Goal: Task Accomplishment & Management: Use online tool/utility

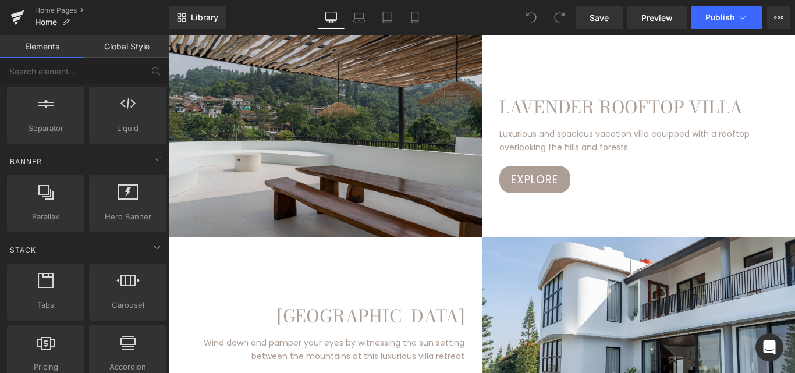
scroll to position [233, 0]
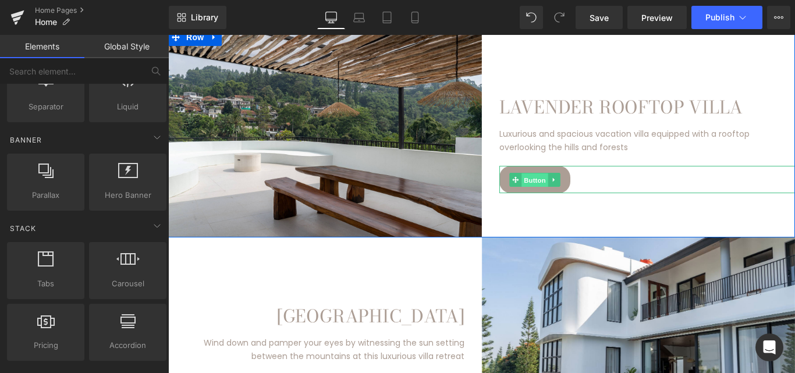
click at [540, 183] on span "Button" at bounding box center [534, 180] width 27 height 14
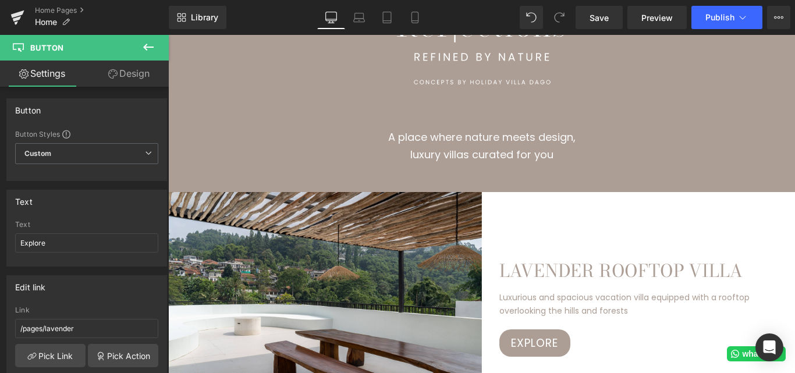
scroll to position [698, 0]
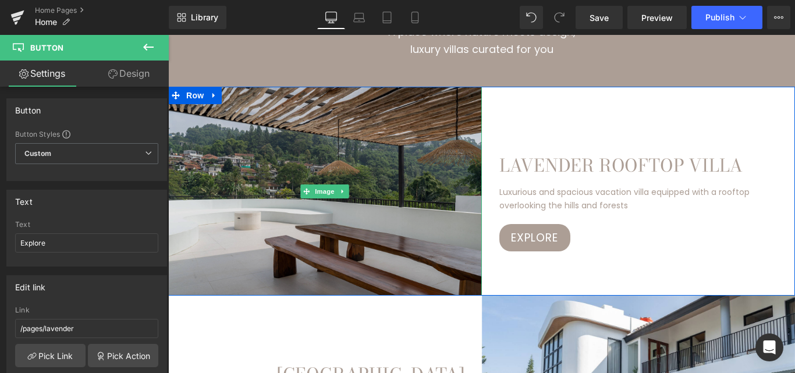
click at [403, 232] on img at bounding box center [325, 191] width 314 height 209
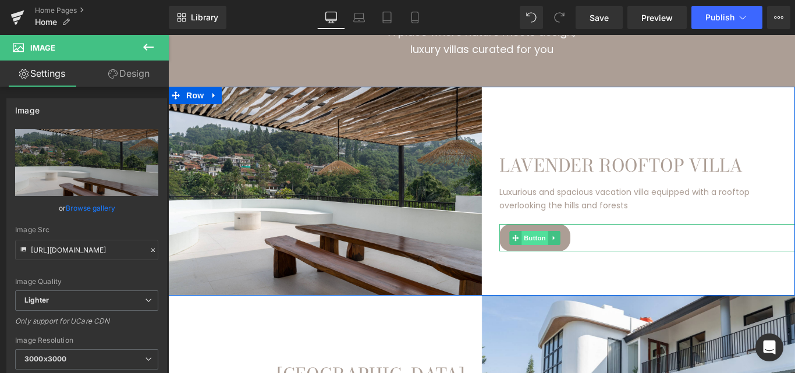
click at [524, 232] on span "Button" at bounding box center [534, 238] width 27 height 14
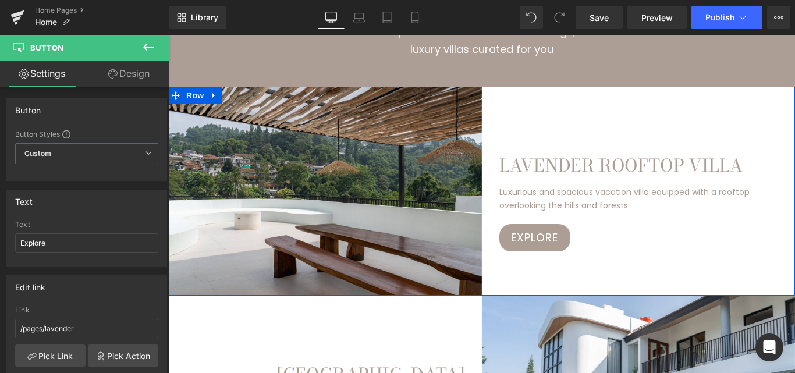
click at [596, 270] on div "Image LAVENDER ROOFTOP VILLA Heading Luxurious and spacious vacation villa equi…" at bounding box center [481, 191] width 627 height 209
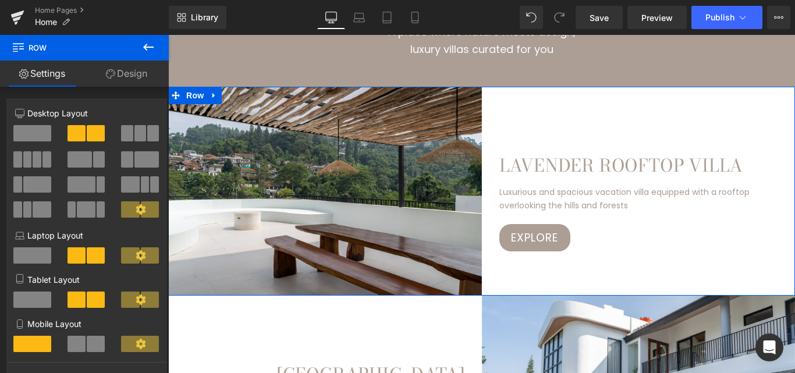
click at [49, 75] on link "Settings" at bounding box center [42, 73] width 84 height 26
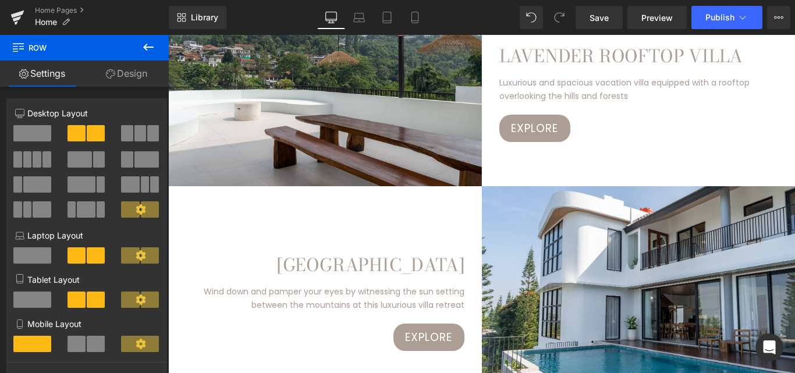
scroll to position [756, 0]
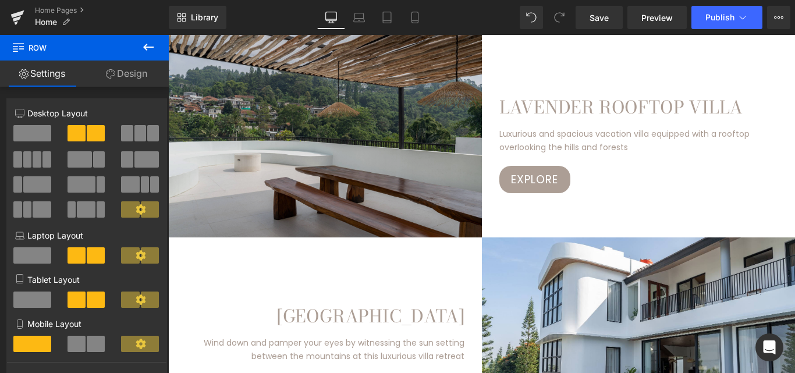
click at [404, 168] on img at bounding box center [325, 133] width 314 height 209
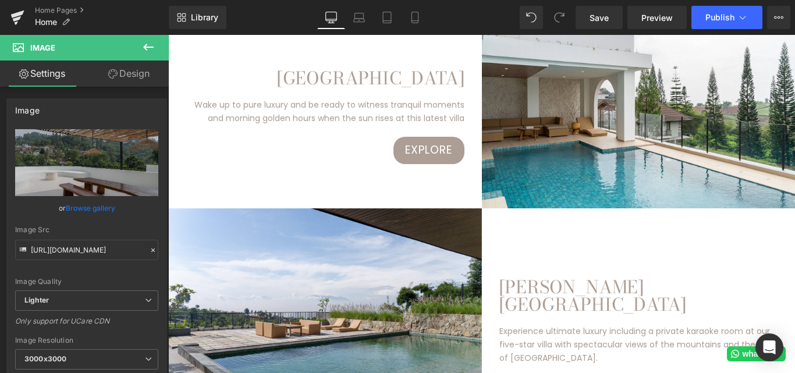
scroll to position [1454, 0]
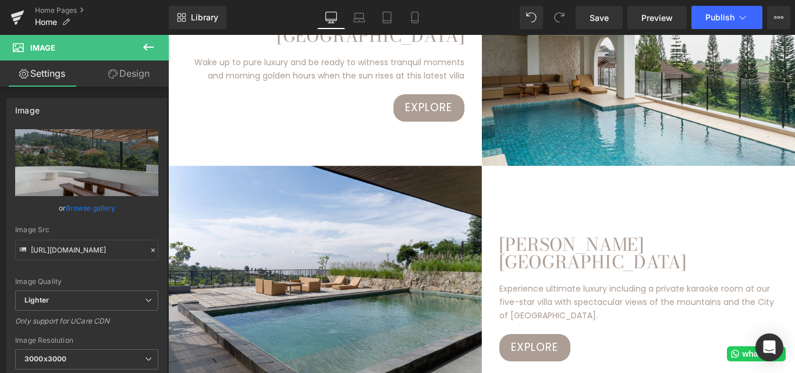
click at [147, 50] on icon at bounding box center [148, 47] width 10 height 7
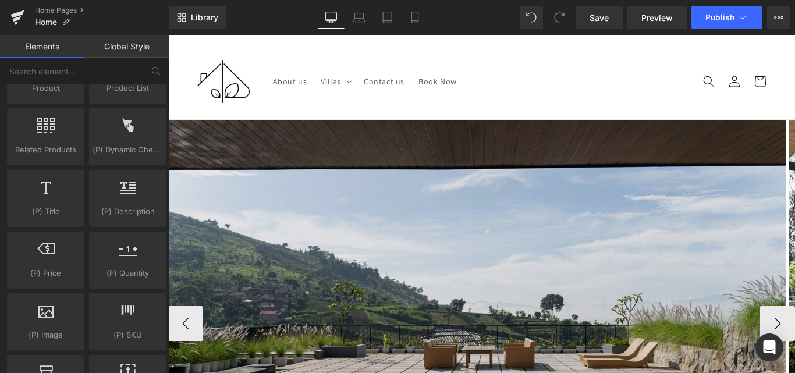
scroll to position [0, 0]
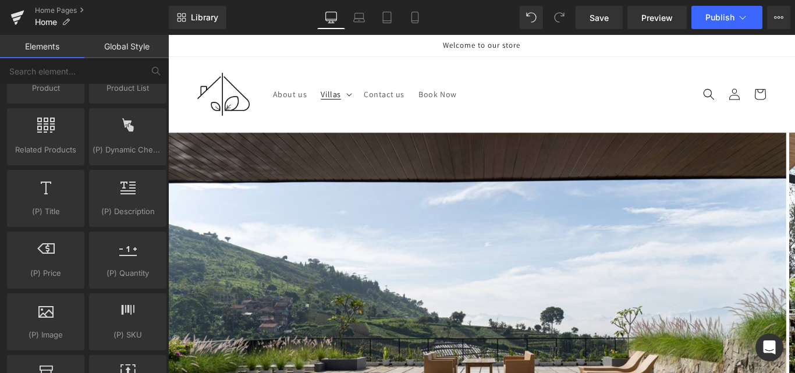
click at [328, 91] on span "Villas" at bounding box center [331, 94] width 20 height 10
click at [360, 127] on link "Lavender Rooftop Villa" at bounding box center [371, 131] width 115 height 20
click at [329, 94] on span "Villas" at bounding box center [331, 94] width 20 height 10
click at [335, 92] on span "Villas" at bounding box center [331, 94] width 20 height 10
click at [361, 122] on link "Lavender Rooftop Villa" at bounding box center [371, 131] width 115 height 20
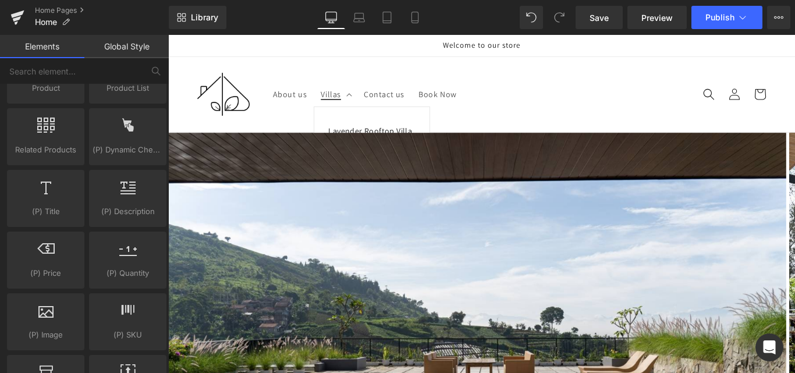
click at [340, 129] on link "Lavender Rooftop Villa" at bounding box center [371, 131] width 115 height 20
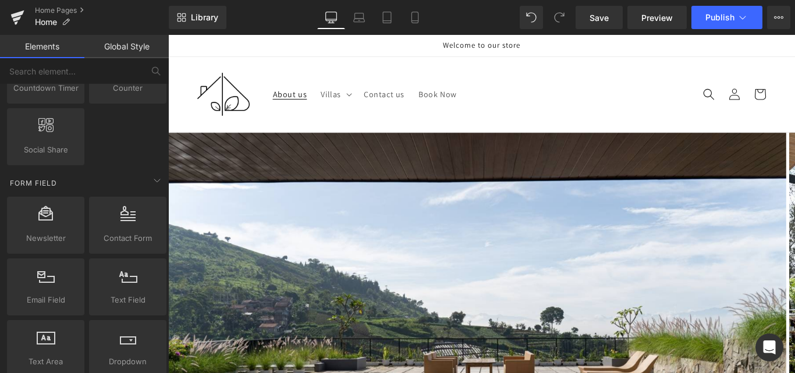
click at [297, 95] on span "About us" at bounding box center [290, 94] width 34 height 10
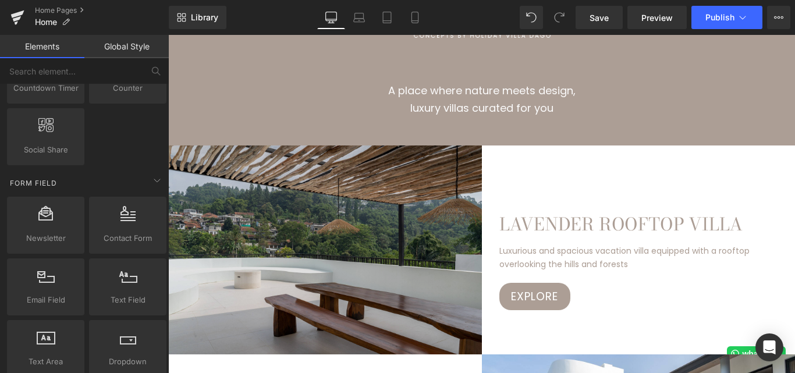
scroll to position [640, 0]
click at [358, 194] on img at bounding box center [325, 249] width 314 height 209
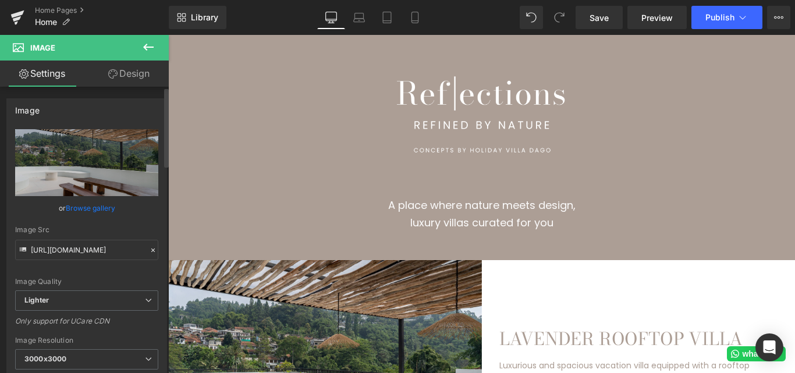
scroll to position [524, 0]
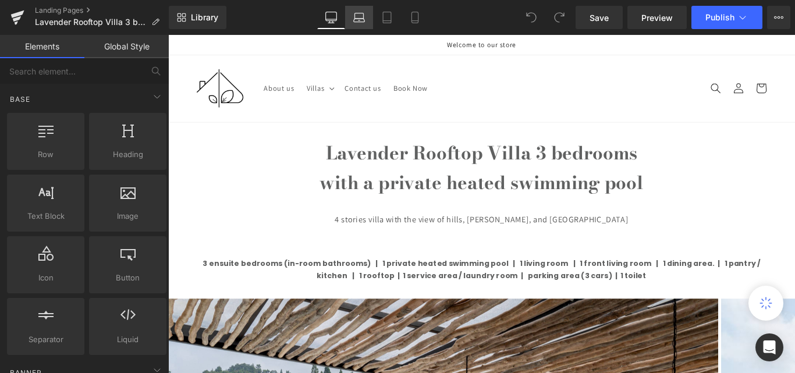
click at [349, 16] on link "Laptop" at bounding box center [359, 17] width 28 height 23
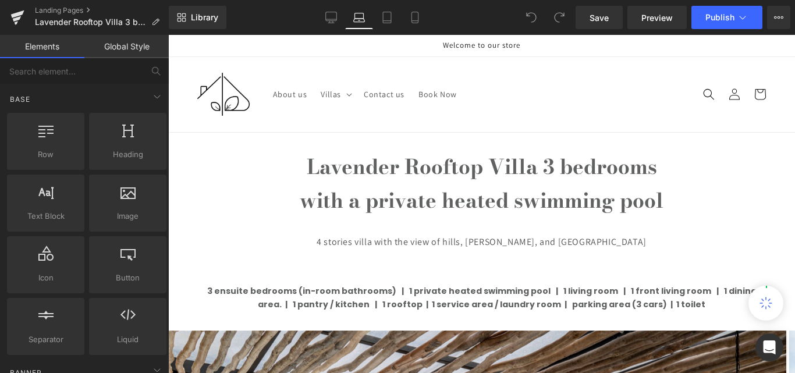
click at [357, 15] on icon at bounding box center [359, 18] width 12 height 12
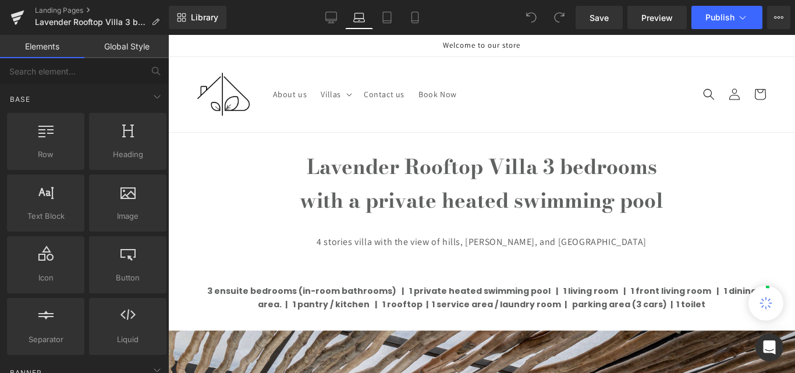
scroll to position [98, 0]
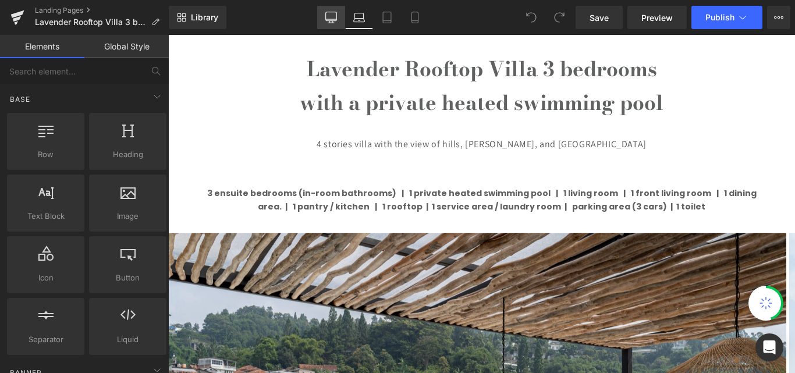
click at [336, 15] on icon at bounding box center [331, 18] width 12 height 12
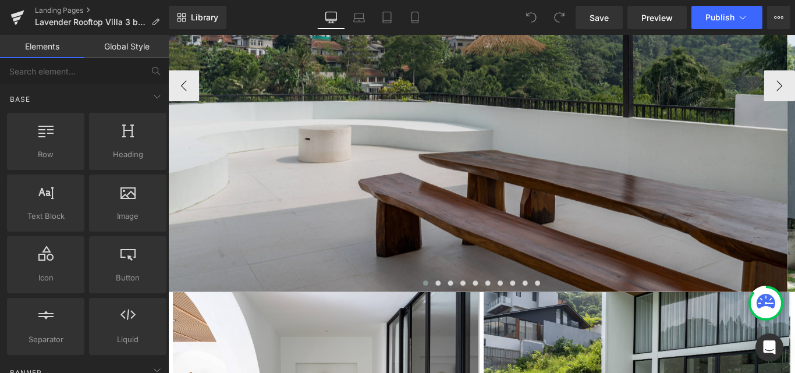
scroll to position [761, 0]
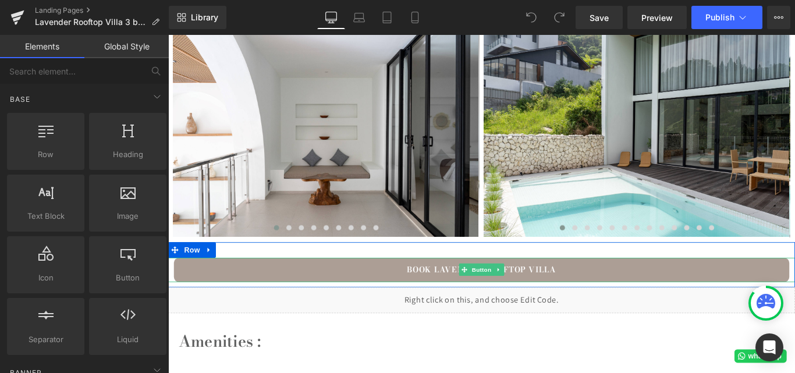
click at [453, 297] on link "BOOK LAVENDER ROOFTOP VILLA" at bounding box center [520, 298] width 691 height 27
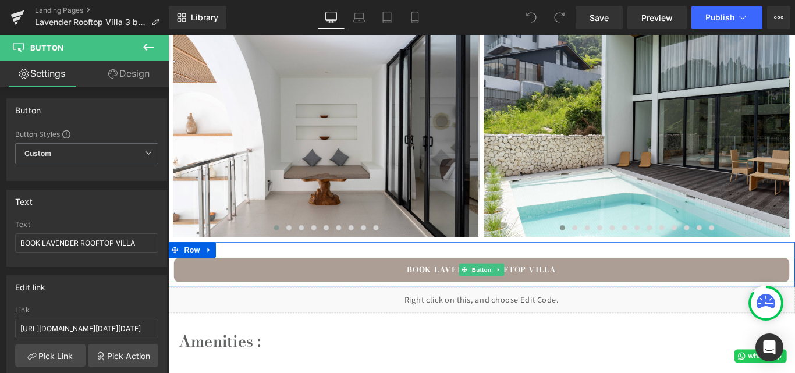
click at [450, 301] on link "BOOK LAVENDER ROOFTOP VILLA" at bounding box center [520, 298] width 691 height 27
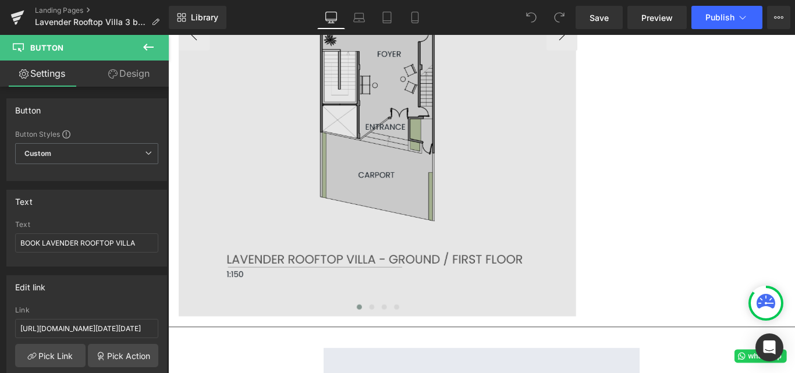
scroll to position [1750, 0]
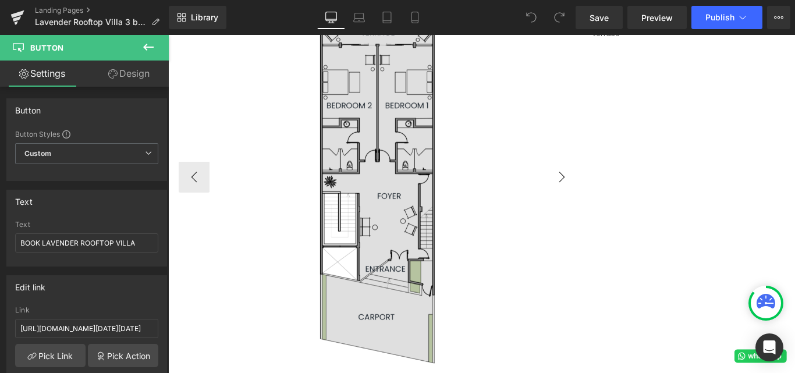
drag, startPoint x: 611, startPoint y: 194, endPoint x: 608, endPoint y: 200, distance: 7.3
click at [608, 200] on button "›" at bounding box center [610, 194] width 35 height 35
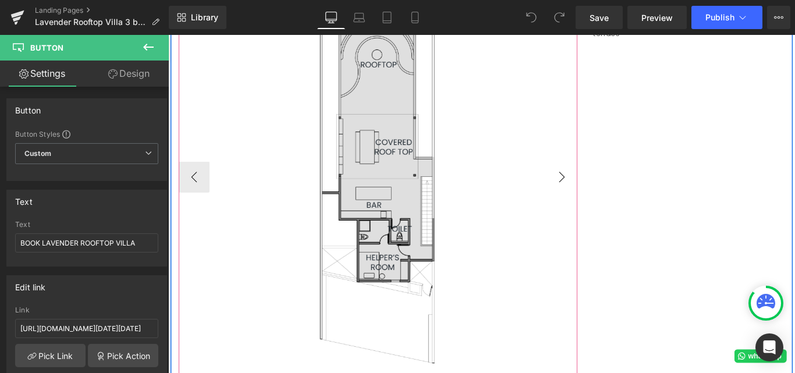
click at [608, 200] on button "›" at bounding box center [610, 194] width 35 height 35
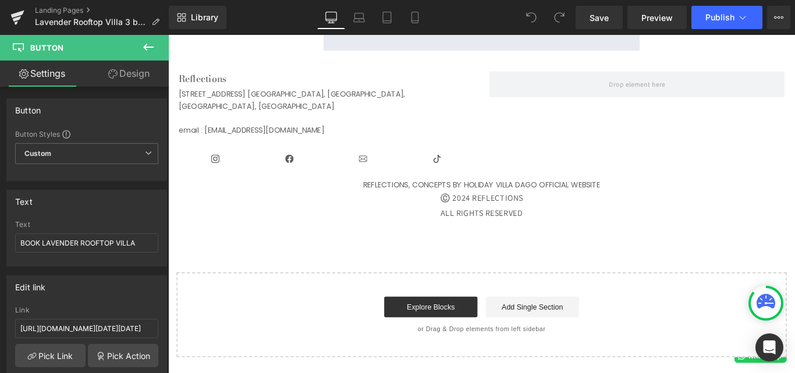
scroll to position [2273, 0]
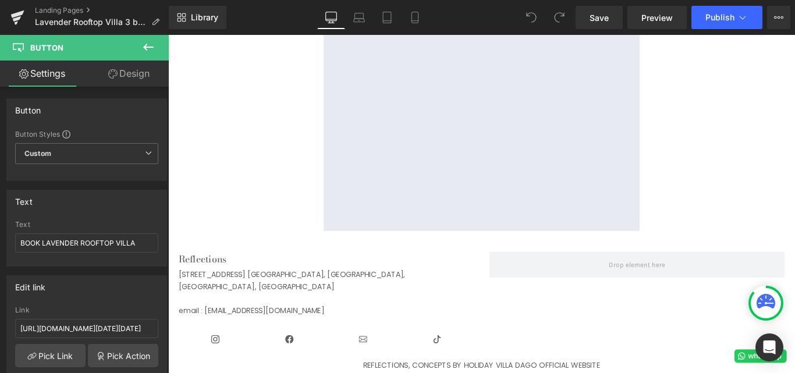
click at [150, 47] on icon at bounding box center [148, 47] width 10 height 7
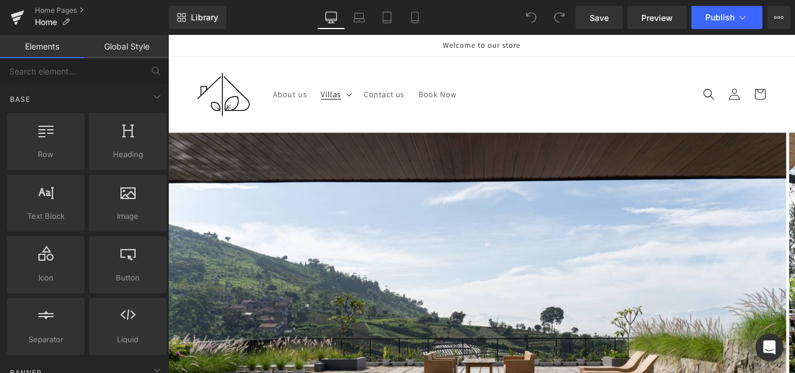
click at [331, 94] on span "Villas" at bounding box center [331, 94] width 20 height 10
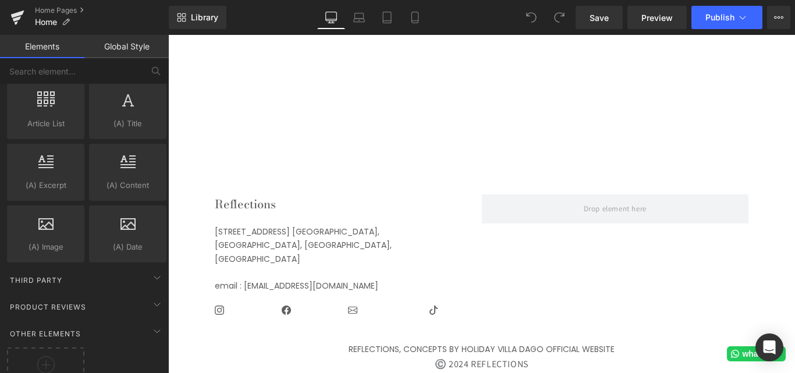
scroll to position [2277, 0]
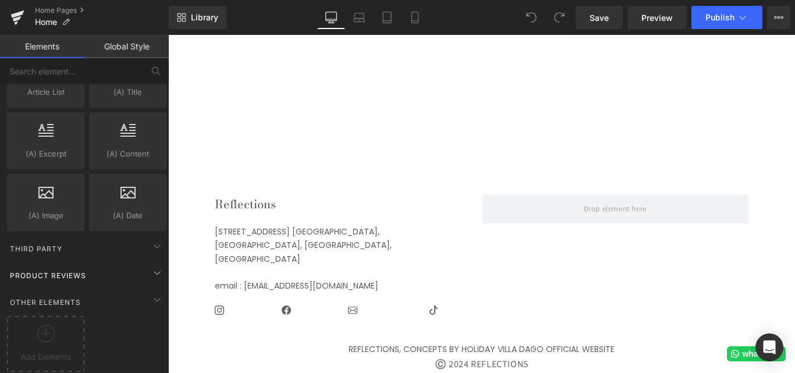
click at [102, 264] on div "Product Reviews" at bounding box center [87, 275] width 164 height 23
click at [65, 241] on div "Third Party" at bounding box center [87, 248] width 164 height 23
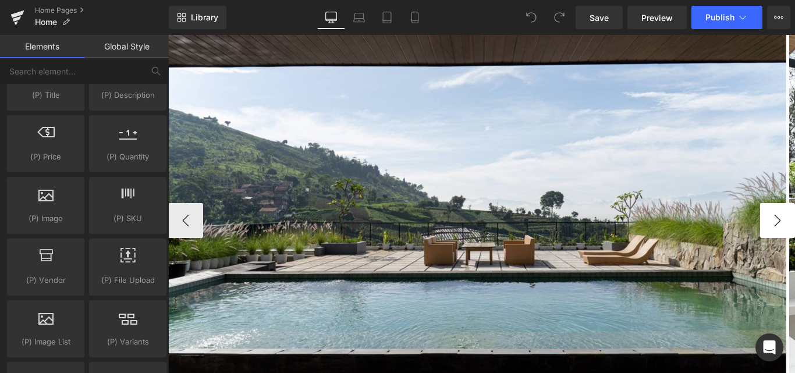
scroll to position [116, 0]
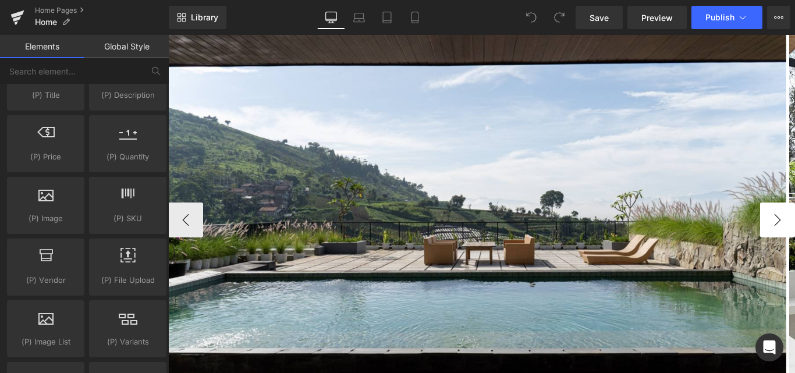
click at [771, 222] on button "›" at bounding box center [777, 219] width 35 height 35
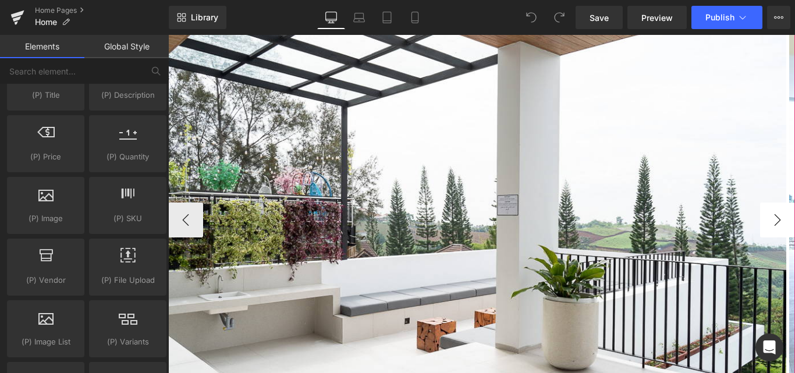
click at [771, 222] on button "›" at bounding box center [777, 219] width 35 height 35
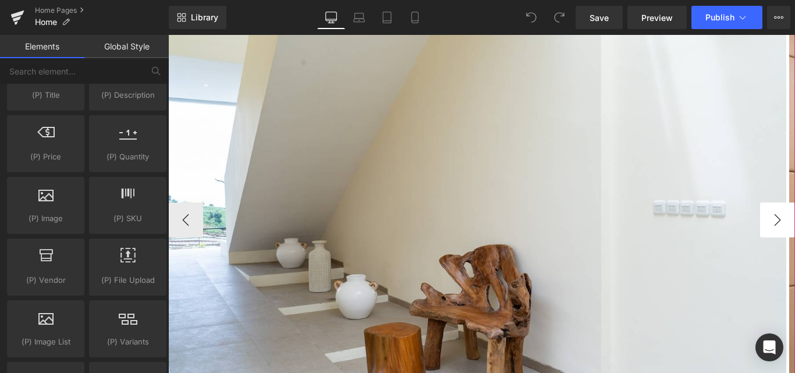
click at [771, 222] on button "›" at bounding box center [777, 219] width 35 height 35
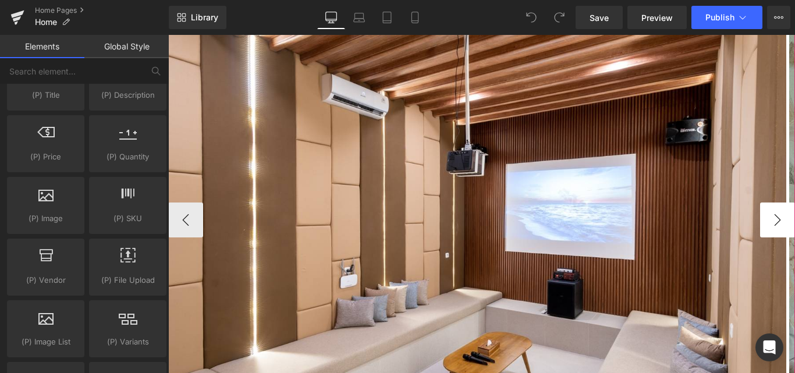
click at [771, 222] on button "›" at bounding box center [777, 219] width 35 height 35
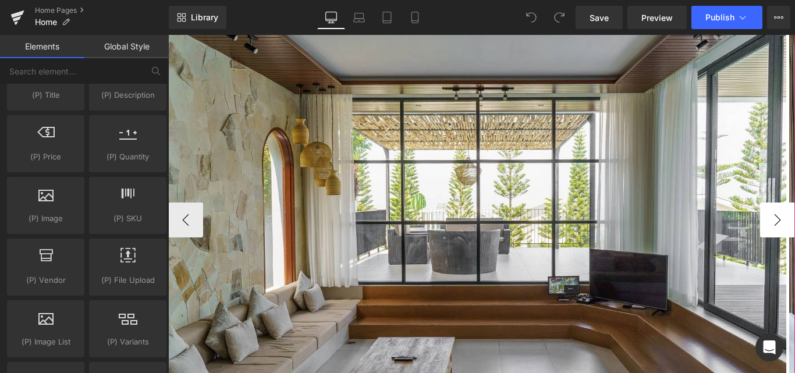
click at [771, 222] on button "›" at bounding box center [777, 219] width 35 height 35
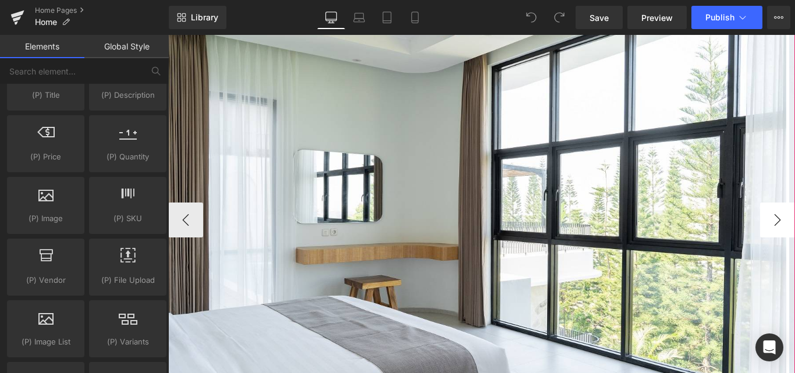
click at [771, 222] on button "›" at bounding box center [777, 219] width 35 height 35
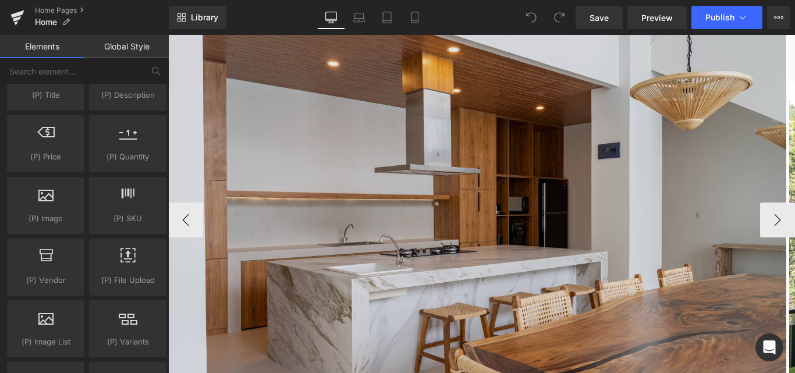
click at [520, 195] on img at bounding box center [477, 219] width 618 height 407
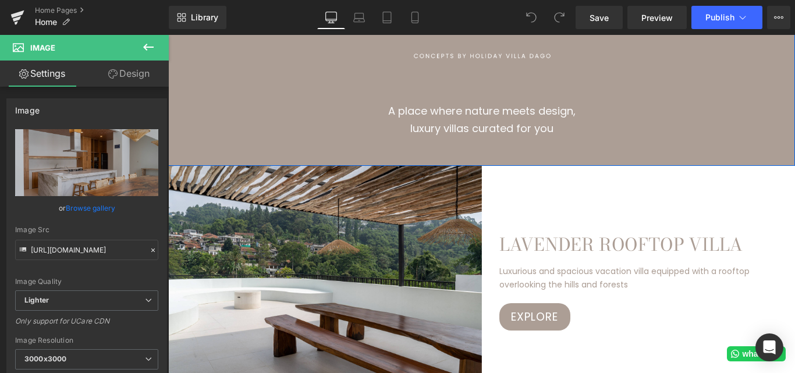
scroll to position [640, 0]
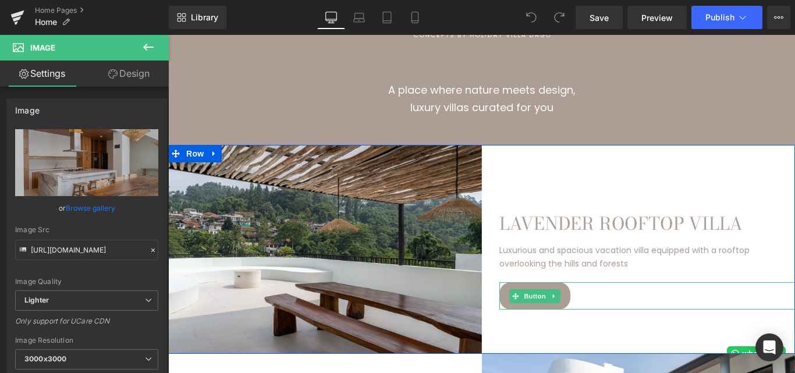
click at [563, 298] on link "Explore" at bounding box center [534, 295] width 71 height 27
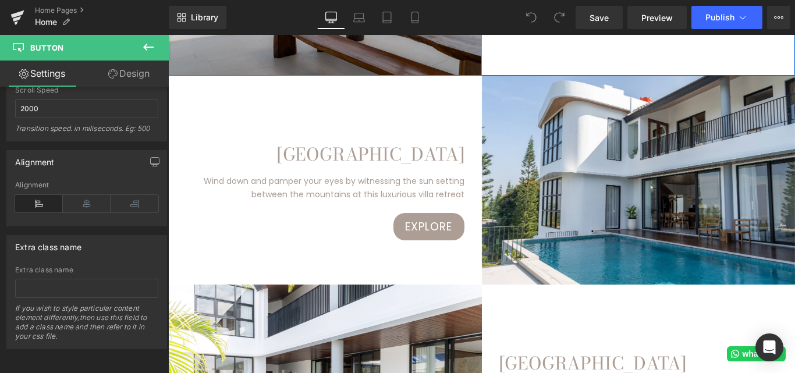
scroll to position [931, 0]
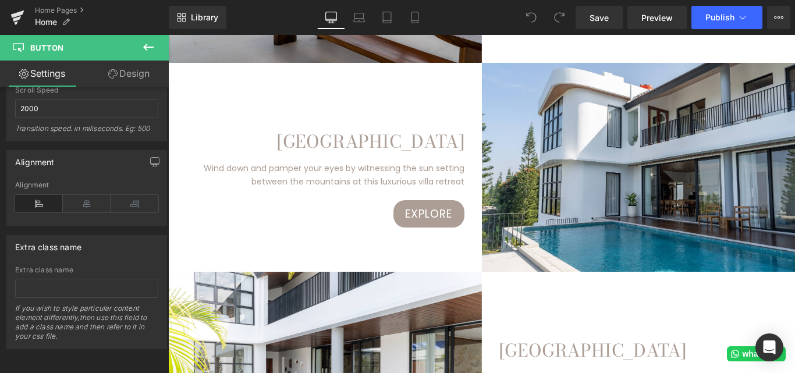
click at [126, 77] on link "Design" at bounding box center [129, 73] width 84 height 26
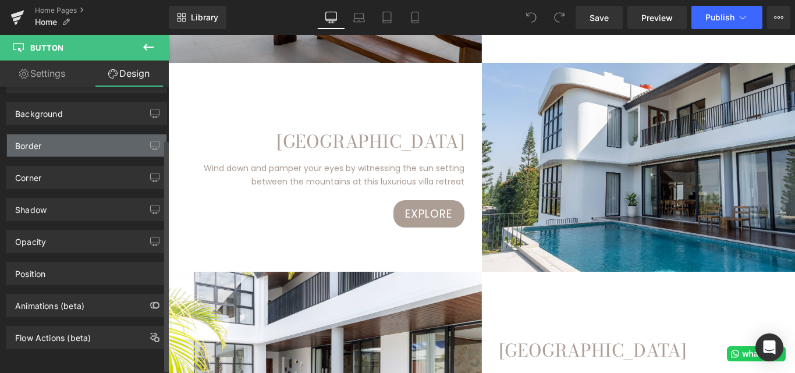
scroll to position [69, 0]
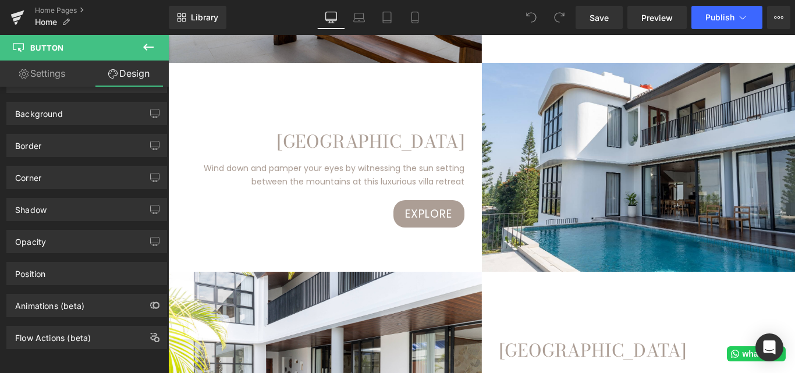
click at [35, 74] on link "Settings" at bounding box center [42, 73] width 84 height 26
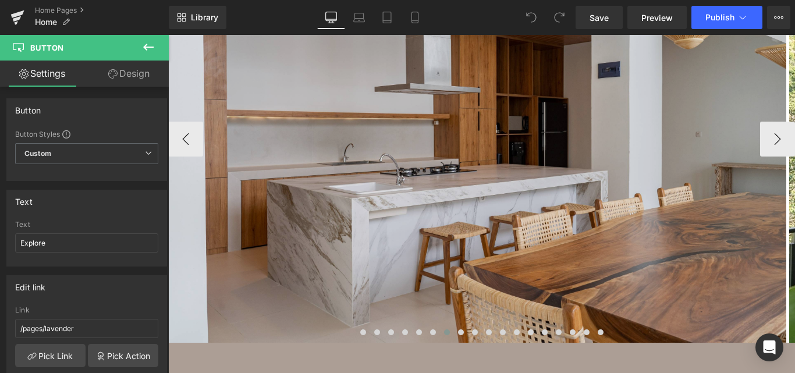
scroll to position [0, 0]
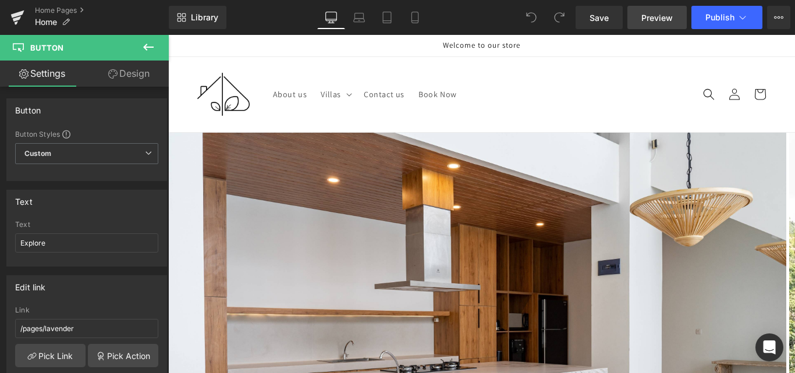
click at [650, 20] on span "Preview" at bounding box center [656, 18] width 31 height 12
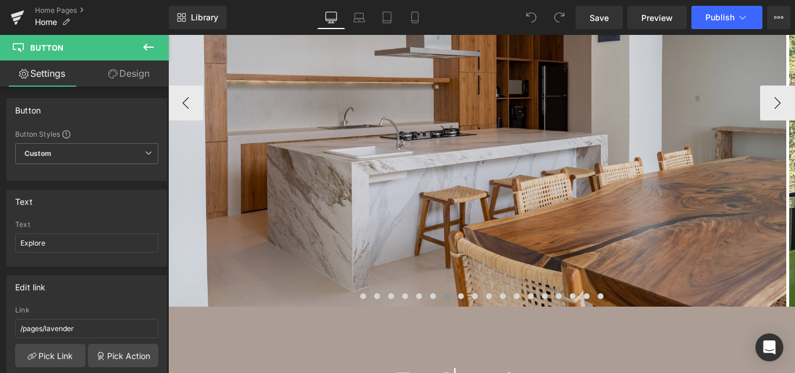
scroll to position [233, 0]
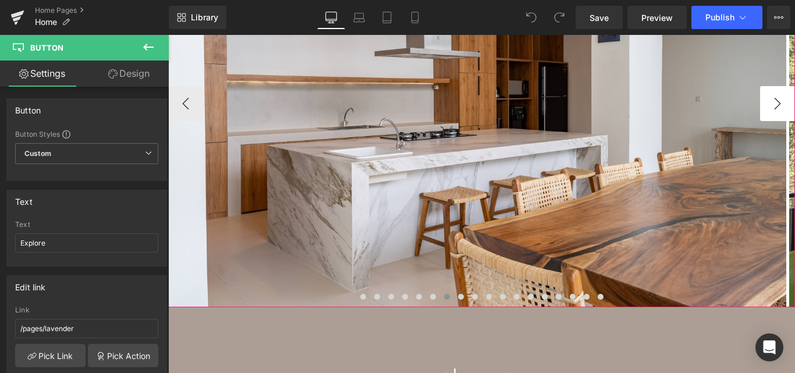
click at [763, 95] on button "›" at bounding box center [777, 103] width 35 height 35
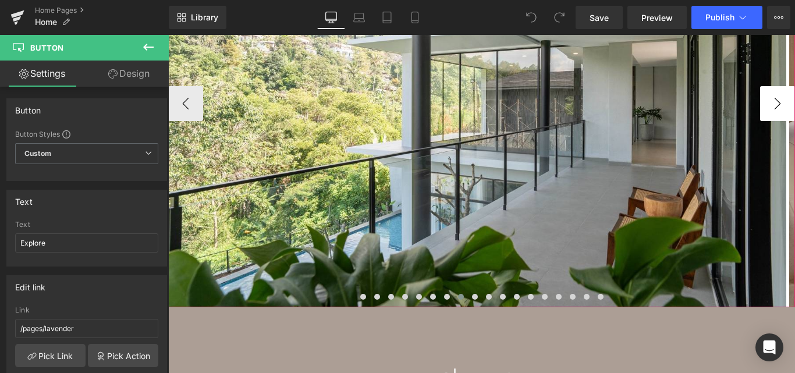
click at [766, 97] on button "›" at bounding box center [777, 103] width 35 height 35
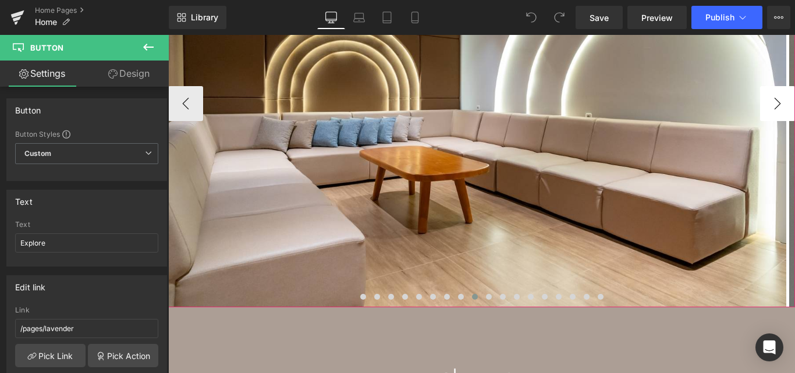
click at [766, 97] on button "›" at bounding box center [777, 103] width 35 height 35
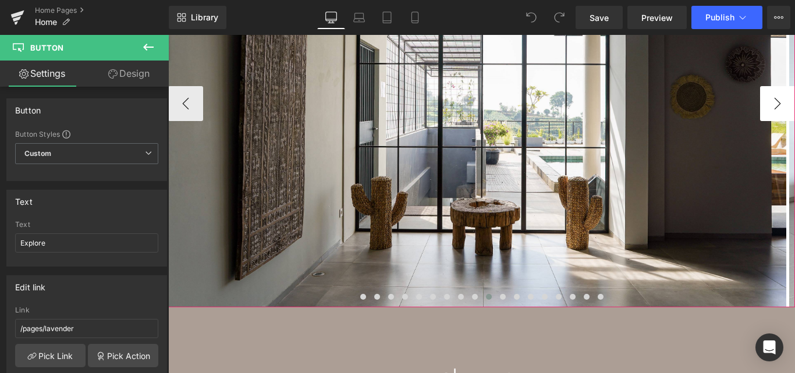
click at [766, 97] on button "›" at bounding box center [777, 103] width 35 height 35
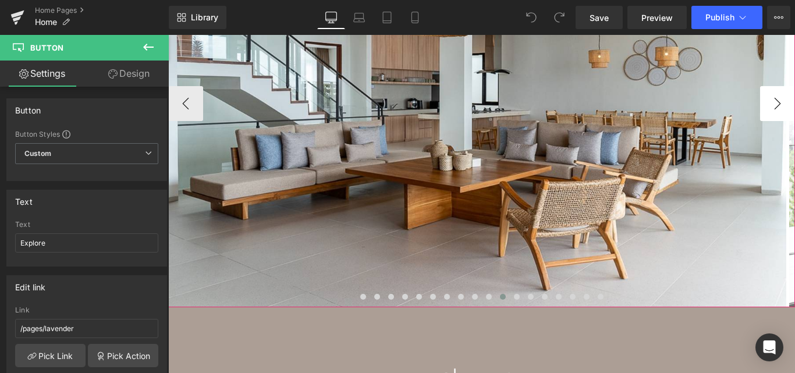
click at [766, 97] on button "›" at bounding box center [777, 103] width 35 height 35
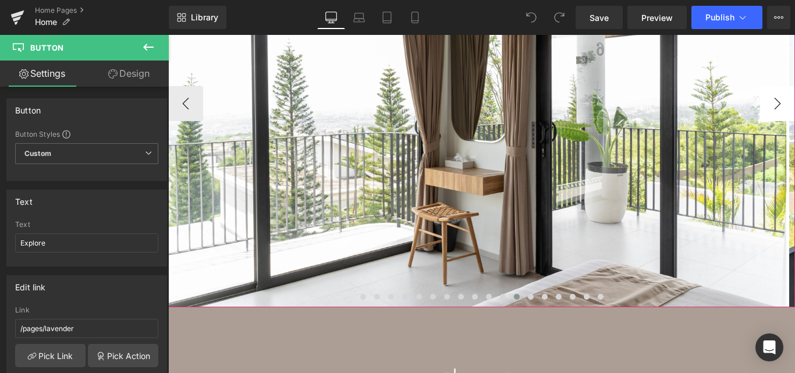
click at [766, 97] on button "›" at bounding box center [777, 103] width 35 height 35
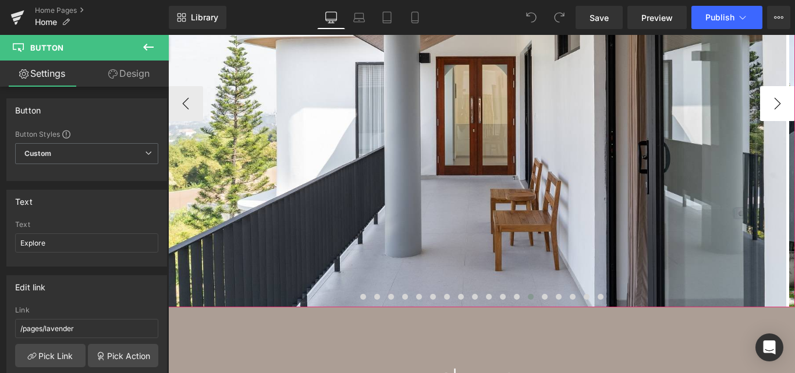
click at [766, 97] on button "›" at bounding box center [777, 103] width 35 height 35
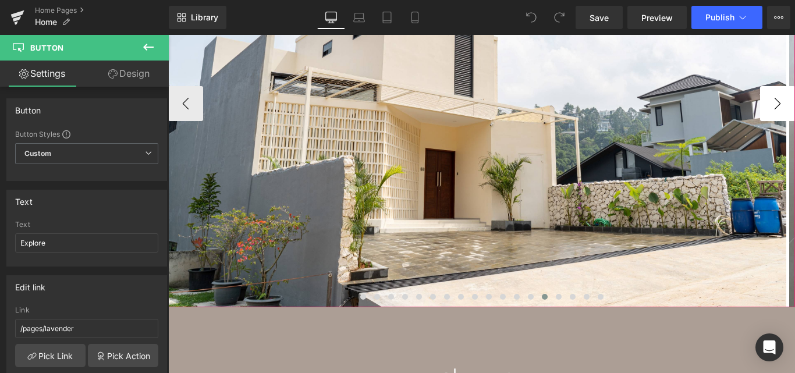
click at [766, 97] on button "›" at bounding box center [777, 103] width 35 height 35
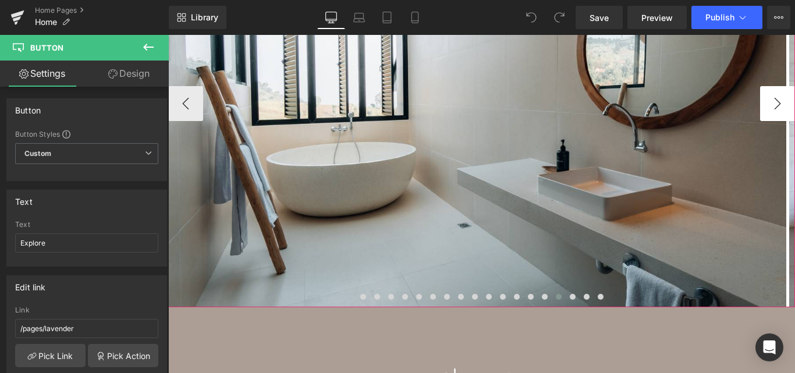
click at [766, 97] on button "›" at bounding box center [777, 103] width 35 height 35
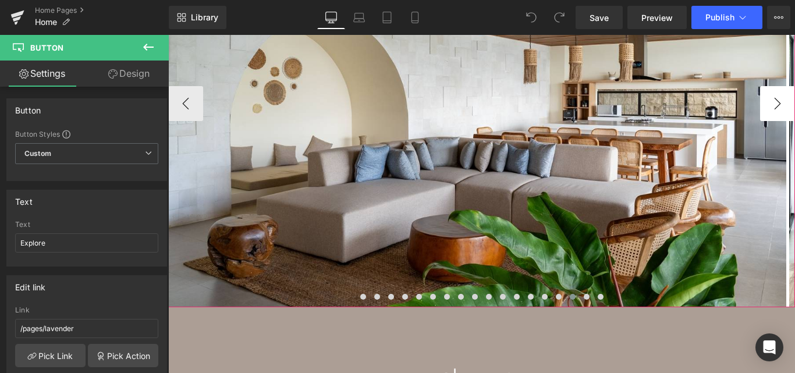
click at [766, 97] on button "›" at bounding box center [777, 103] width 35 height 35
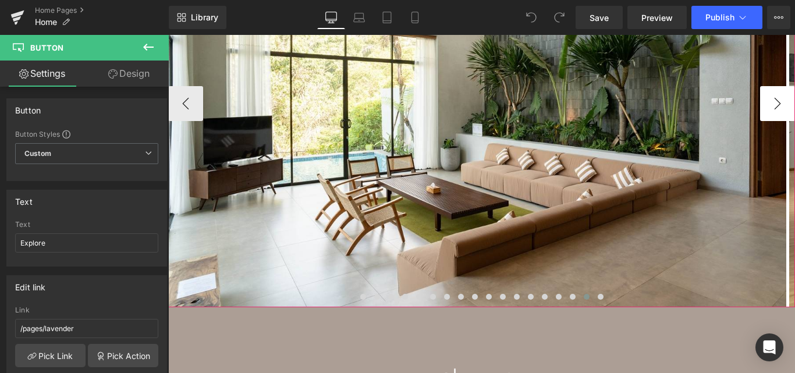
click at [766, 97] on button "›" at bounding box center [777, 103] width 35 height 35
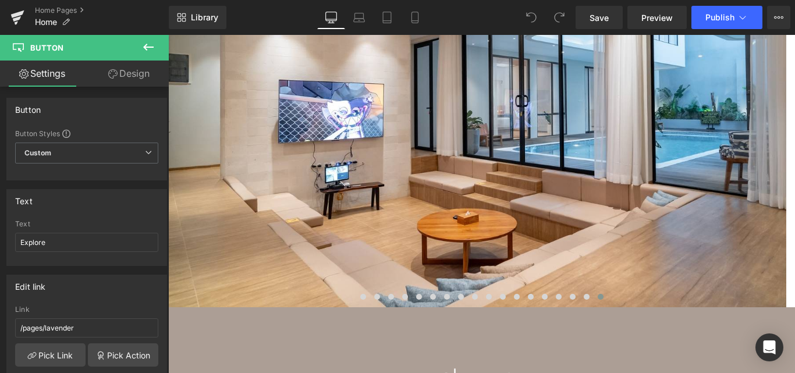
scroll to position [0, 0]
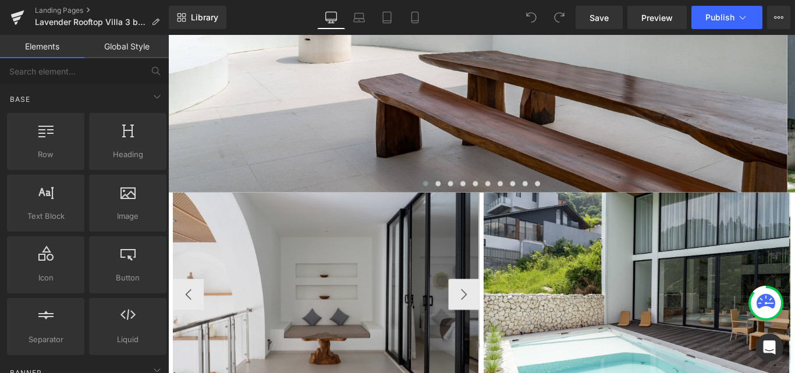
scroll to position [756, 0]
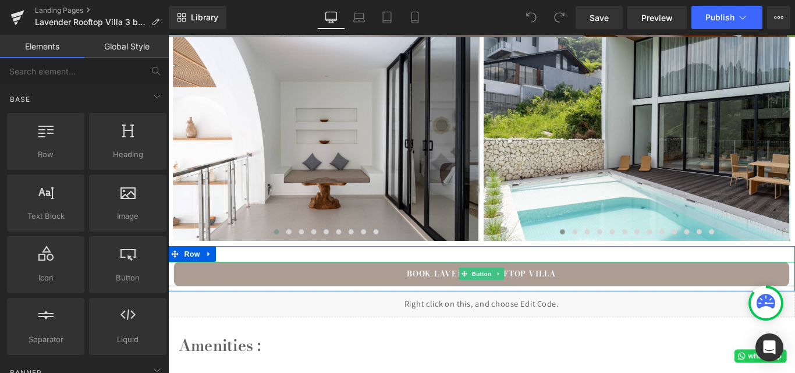
click at [434, 303] on link "BOOK LAVENDER ROOFTOP VILLA" at bounding box center [520, 303] width 691 height 27
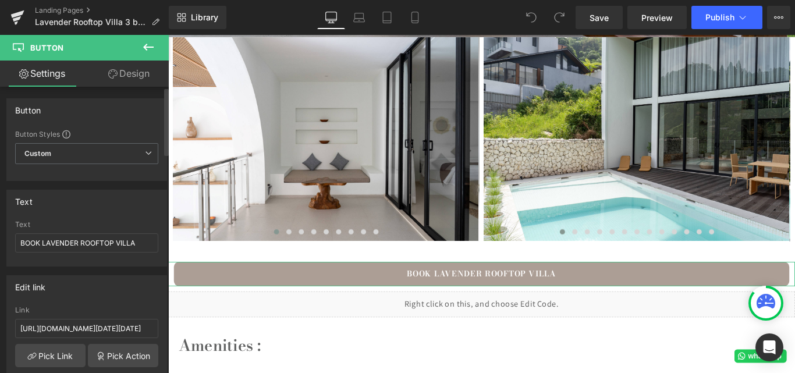
scroll to position [175, 0]
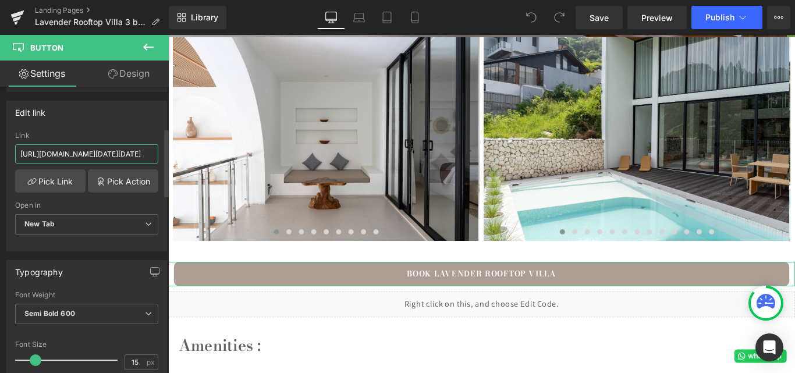
click at [106, 155] on input "[URL][DOMAIN_NAME][DATE][DATE]" at bounding box center [86, 153] width 143 height 19
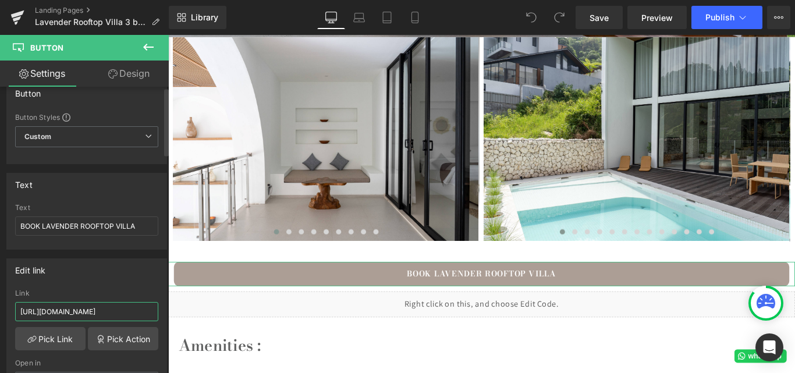
scroll to position [0, 0]
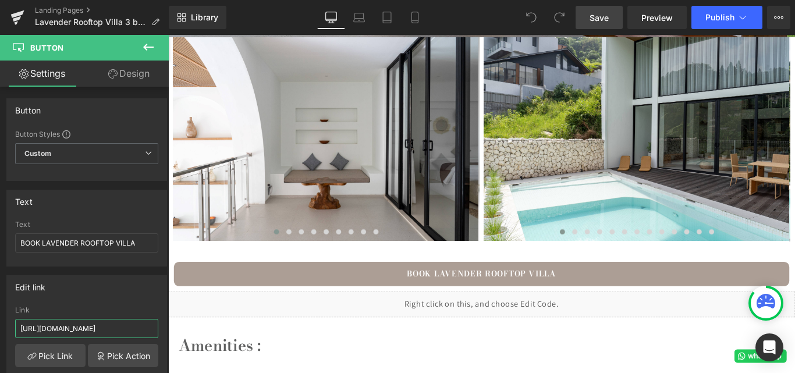
type input "https://bookingku.bookandlink.com/booking-page.php?id=lavender-rooftop-villa-3-…"
click at [604, 19] on span "Save" at bounding box center [598, 18] width 19 height 12
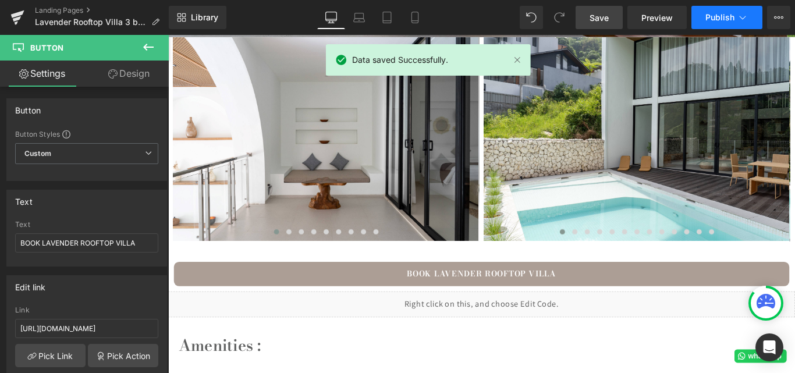
click at [707, 15] on span "Publish" at bounding box center [719, 17] width 29 height 9
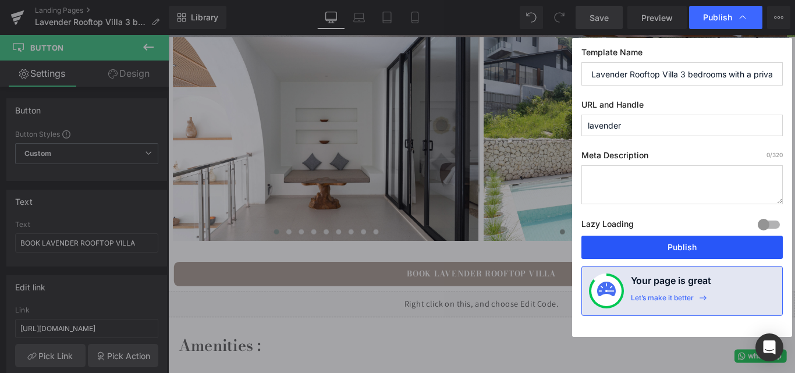
drag, startPoint x: 687, startPoint y: 252, endPoint x: 468, endPoint y: 213, distance: 222.1
click at [687, 252] on button "Publish" at bounding box center [681, 247] width 201 height 23
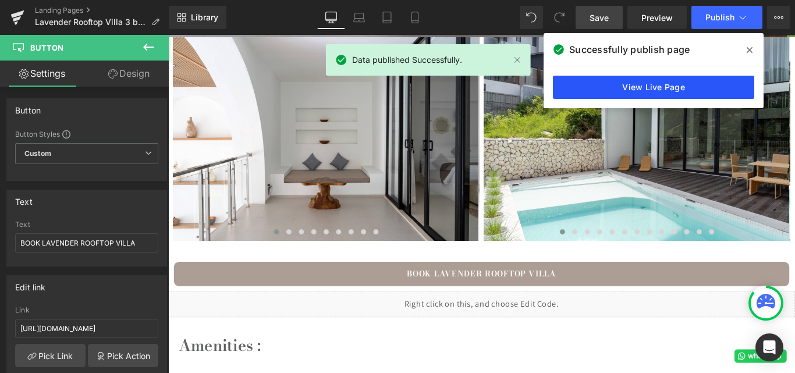
click at [677, 89] on link "View Live Page" at bounding box center [653, 87] width 201 height 23
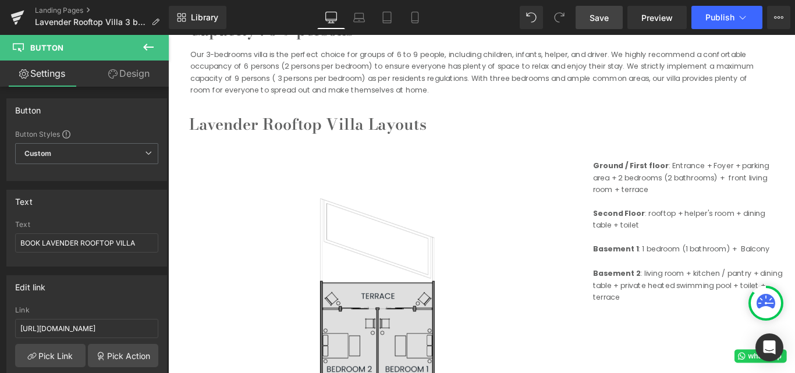
scroll to position [1105, 0]
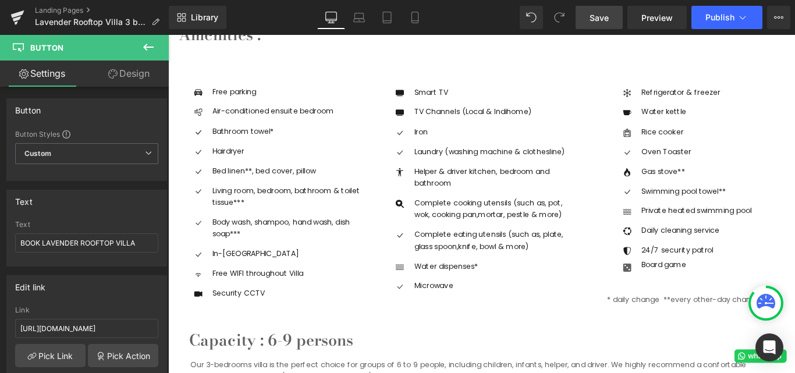
click at [148, 53] on icon at bounding box center [148, 47] width 14 height 14
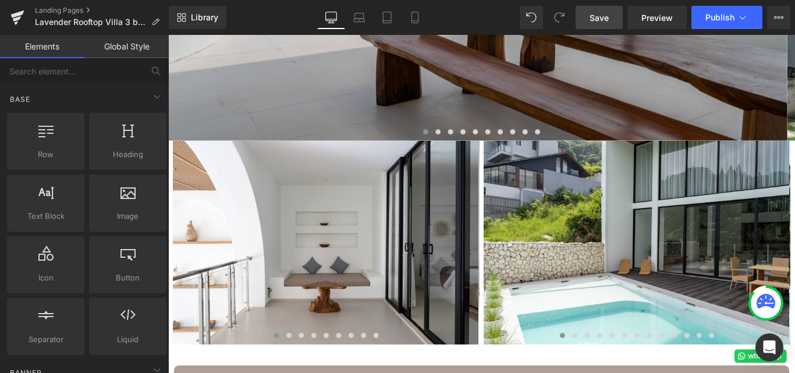
scroll to position [407, 0]
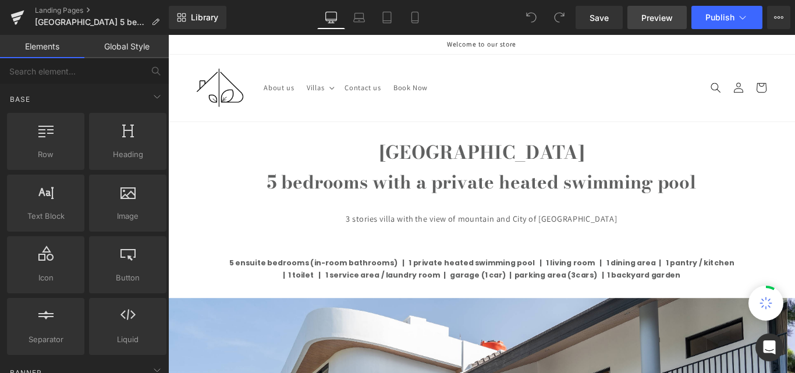
click at [650, 25] on link "Preview" at bounding box center [656, 17] width 59 height 23
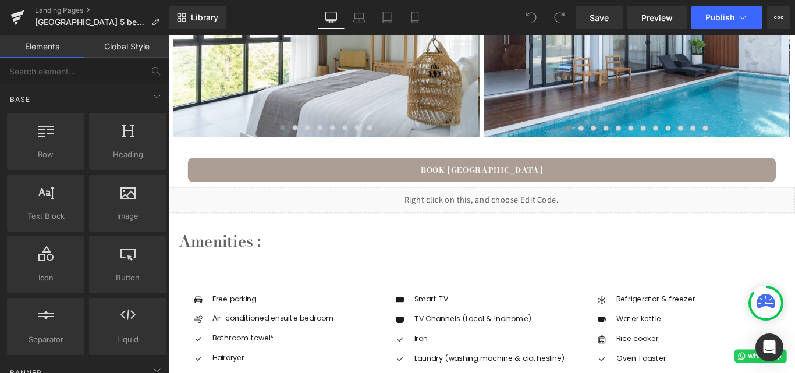
scroll to position [873, 0]
click at [474, 180] on link "BOOK SUNSET CITY VIEW VILLA" at bounding box center [520, 186] width 660 height 27
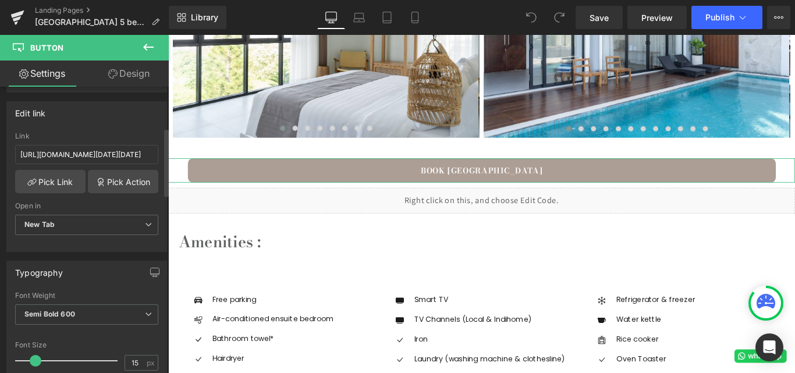
scroll to position [116, 0]
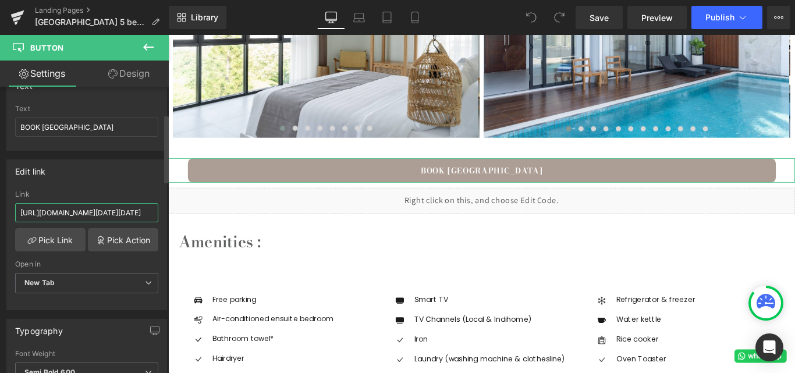
click at [97, 215] on input "https://www.bookandlink.com/booking/booking-page.php?id=4291&checkin=27-07-2023…" at bounding box center [86, 212] width 143 height 19
click at [38, 211] on input "text" at bounding box center [86, 212] width 143 height 19
paste input "https://bookingku.bookandlink.com/booking-page.php?id=sunset-city-view-villa-5-…"
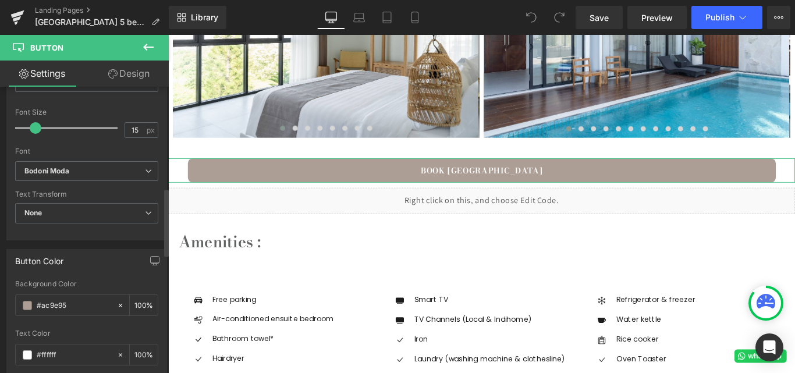
scroll to position [697, 0]
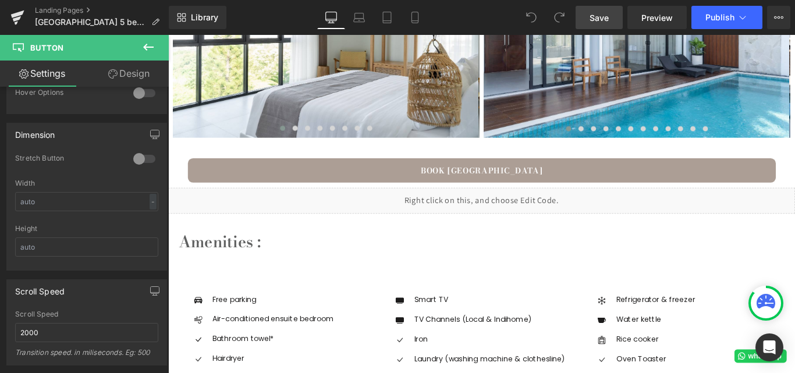
type input "https://bookingku.bookandlink.com/booking-page.php?id=sunset-city-view-villa-5-…"
click at [606, 16] on span "Save" at bounding box center [598, 18] width 19 height 12
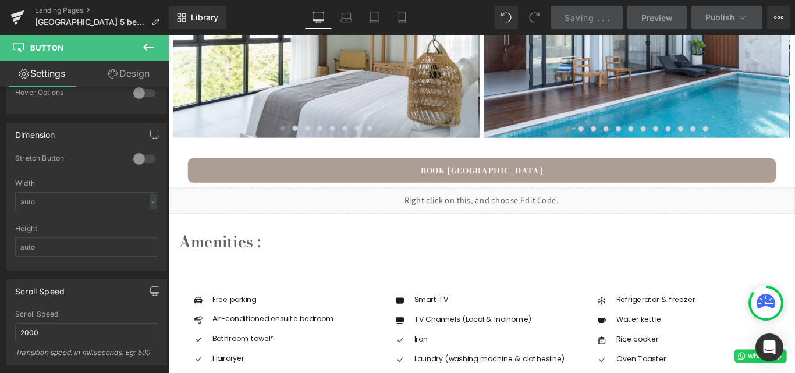
scroll to position [0, 0]
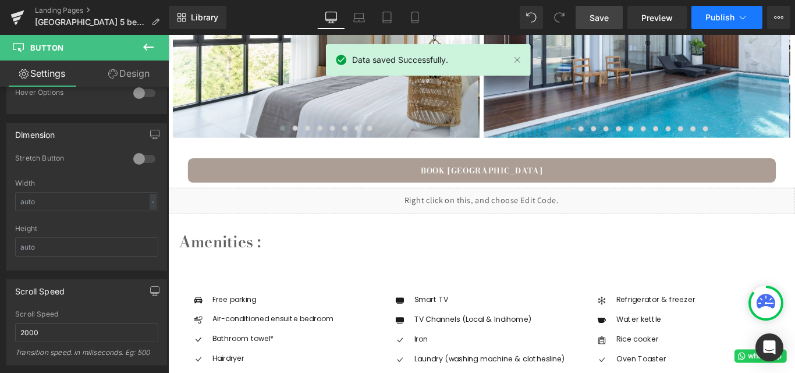
click at [721, 13] on span "Publish" at bounding box center [719, 17] width 29 height 9
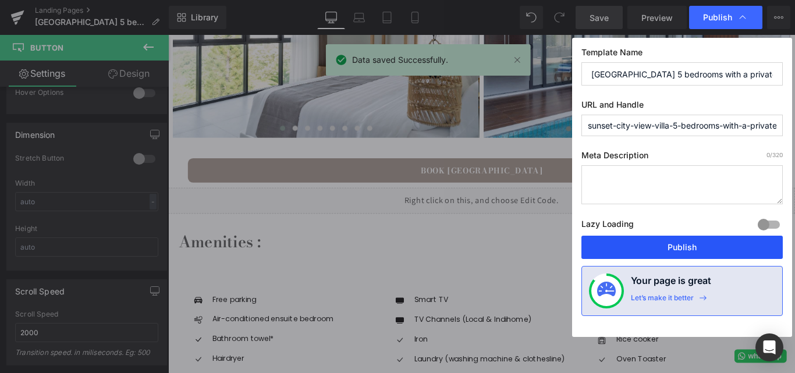
drag, startPoint x: 678, startPoint y: 242, endPoint x: 176, endPoint y: 247, distance: 502.6
click at [678, 242] on button "Publish" at bounding box center [681, 247] width 201 height 23
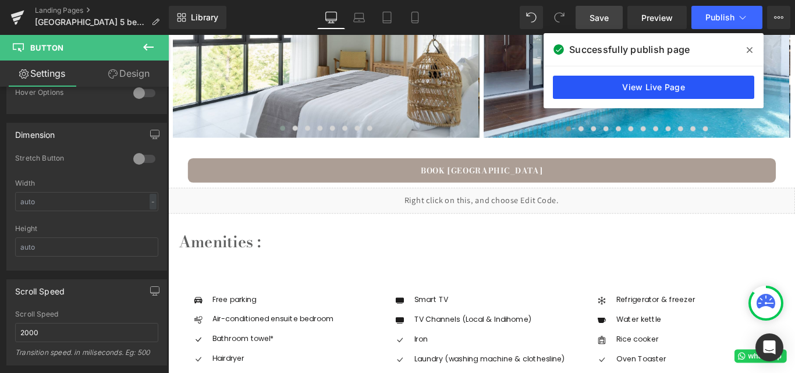
click at [645, 92] on link "View Live Page" at bounding box center [653, 87] width 201 height 23
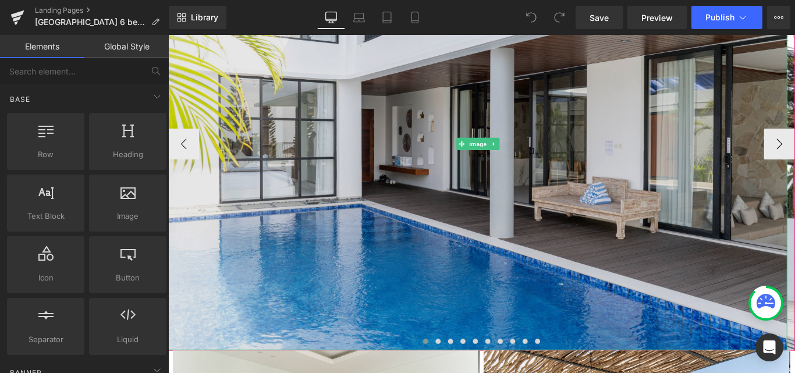
scroll to position [524, 0]
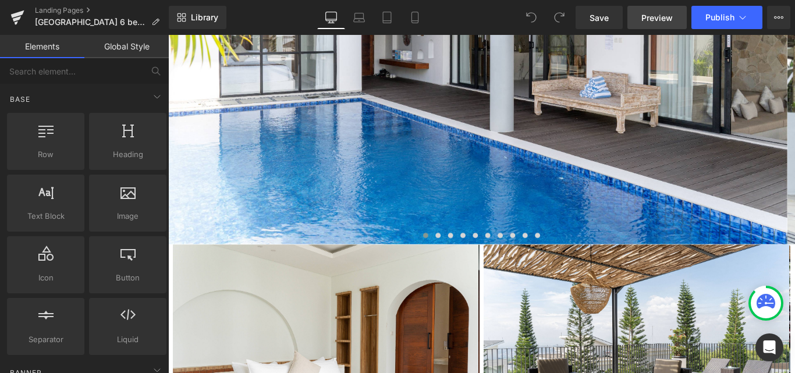
click at [663, 20] on span "Preview" at bounding box center [656, 18] width 31 height 12
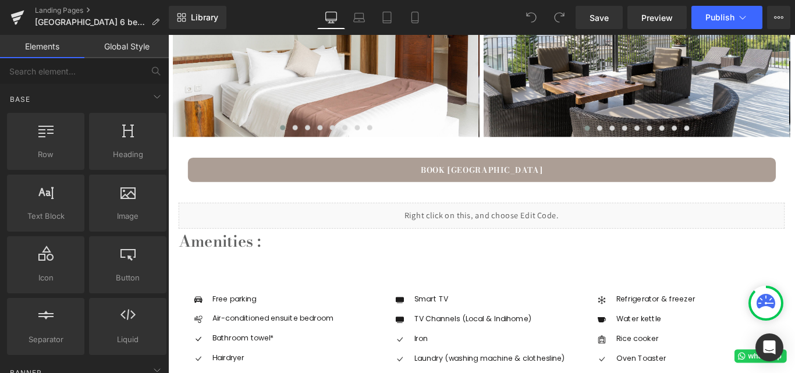
scroll to position [873, 0]
click at [472, 184] on link "BOOK [GEOGRAPHIC_DATA]" at bounding box center [520, 186] width 660 height 27
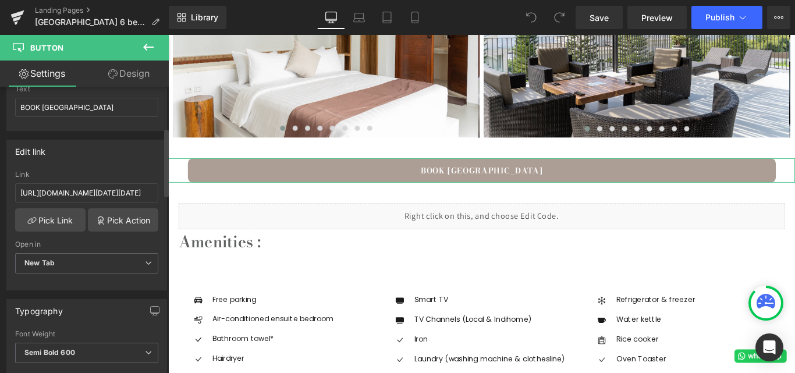
scroll to position [175, 0]
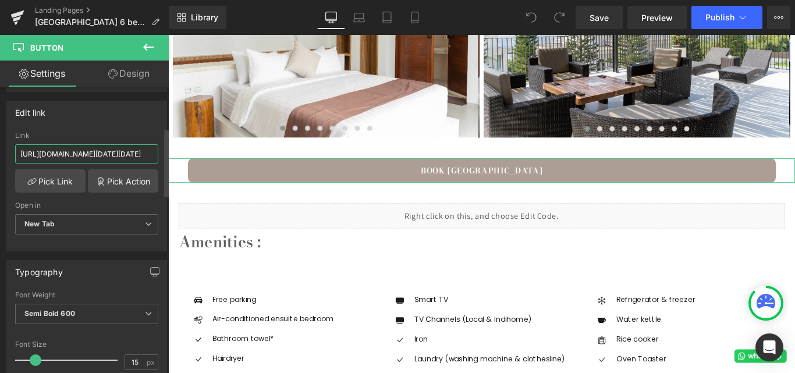
click at [127, 152] on input "https://www.bookandlink.com/booking/booking-page.php?id=3619&checkin=30-03-2023…" at bounding box center [86, 153] width 143 height 19
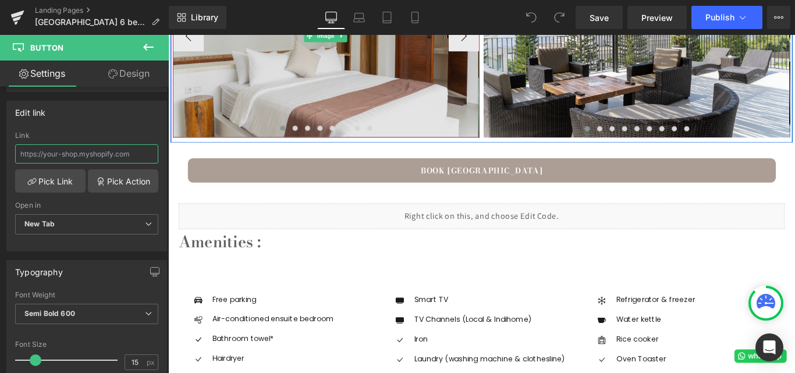
paste input "https://bookingku.bookandlink.com/booking-page.php?id=sunshine-city-view-villa-…"
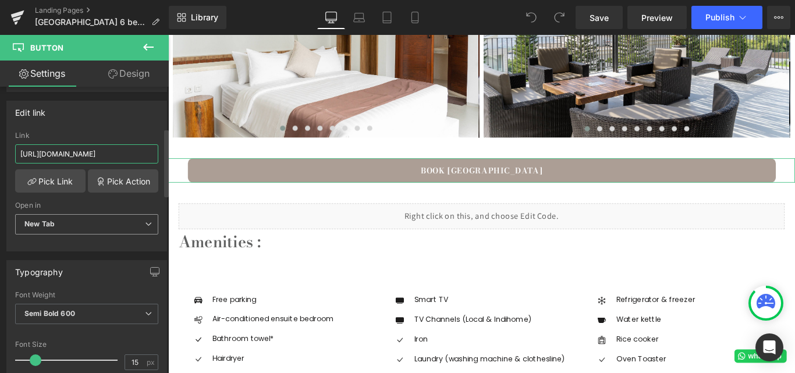
scroll to position [349, 0]
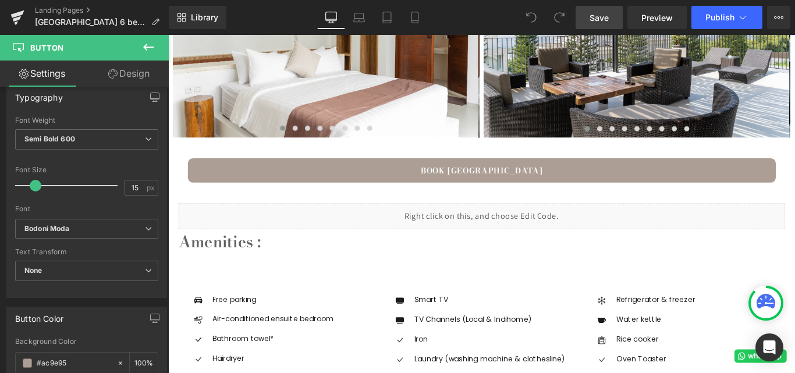
type input "https://bookingku.bookandlink.com/booking-page.php?id=sunshine-city-view-villa-…"
click at [603, 9] on link "Save" at bounding box center [598, 17] width 47 height 23
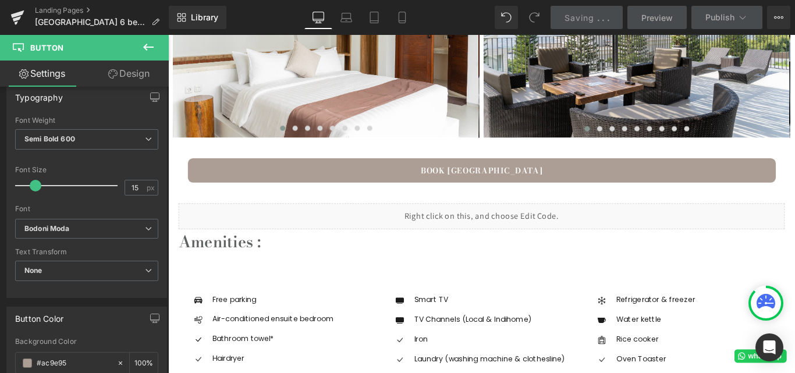
scroll to position [0, 0]
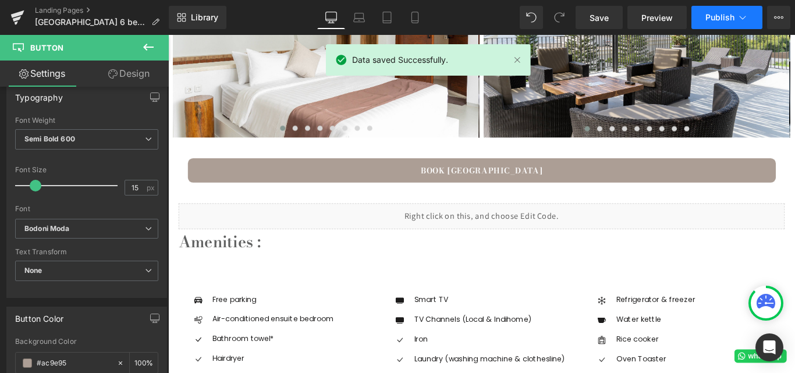
click at [710, 24] on button "Publish" at bounding box center [726, 17] width 71 height 23
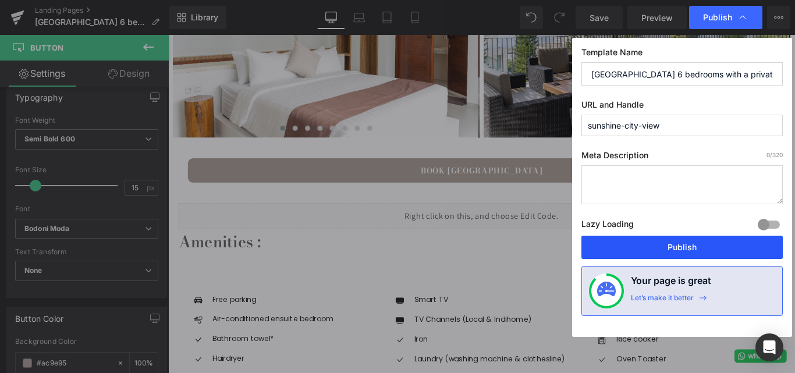
click at [680, 251] on button "Publish" at bounding box center [681, 247] width 201 height 23
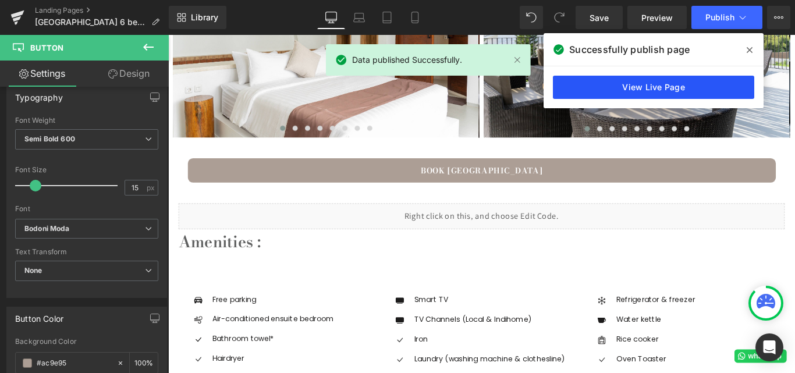
click at [641, 94] on link "View Live Page" at bounding box center [653, 87] width 201 height 23
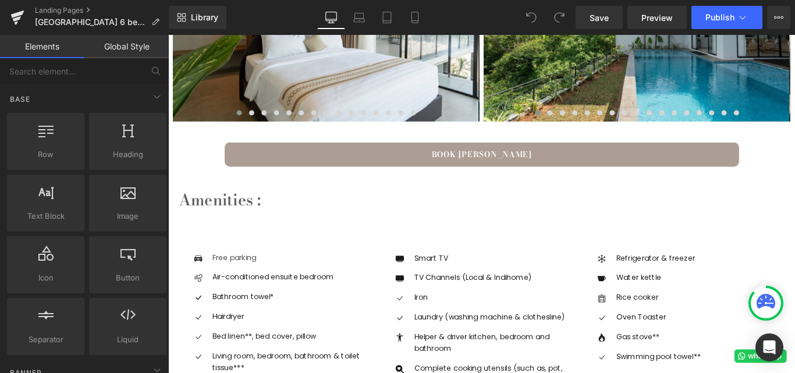
scroll to position [873, 0]
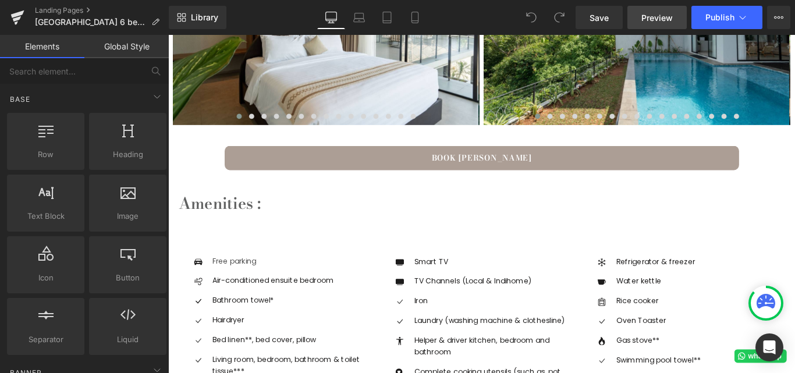
click at [646, 12] on span "Preview" at bounding box center [656, 18] width 31 height 12
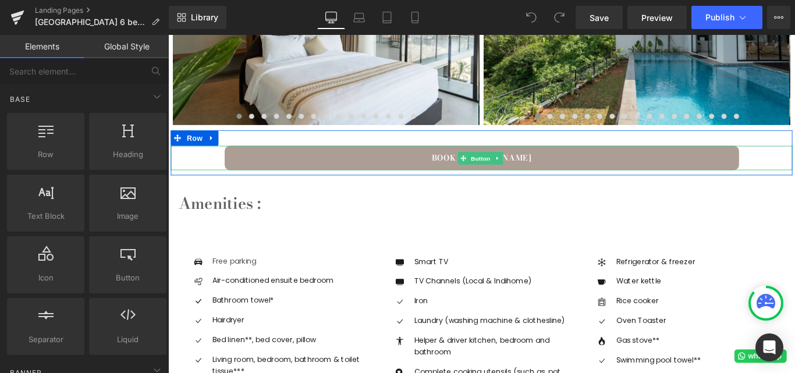
click at [455, 178] on link "BOOK KIREINA MORI VILLA" at bounding box center [521, 172] width 578 height 27
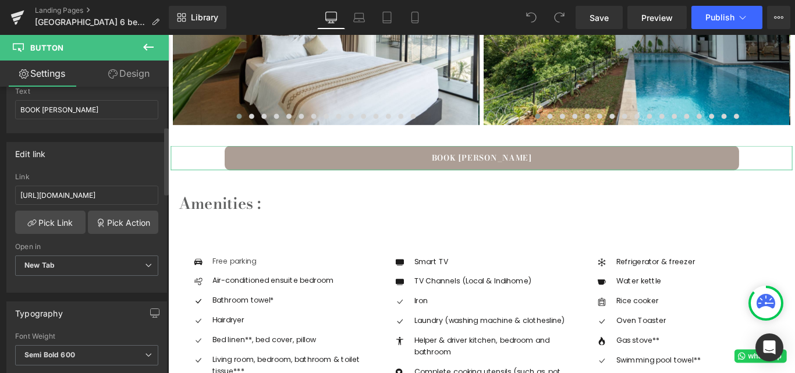
scroll to position [116, 0]
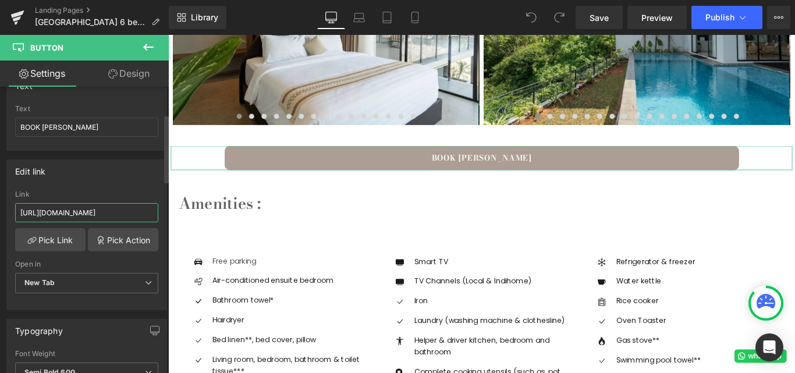
click at [45, 209] on input "https://bookandlink.com/booking/kireina-mori-villa-6-bedrooms-with-a-heated-pri…" at bounding box center [86, 212] width 143 height 19
type input "https://bookingku.bookandlink.com/booking-page.php?id=kireina-mori-villa-6-bedr…"
click at [589, 21] on link "Save" at bounding box center [598, 17] width 47 height 23
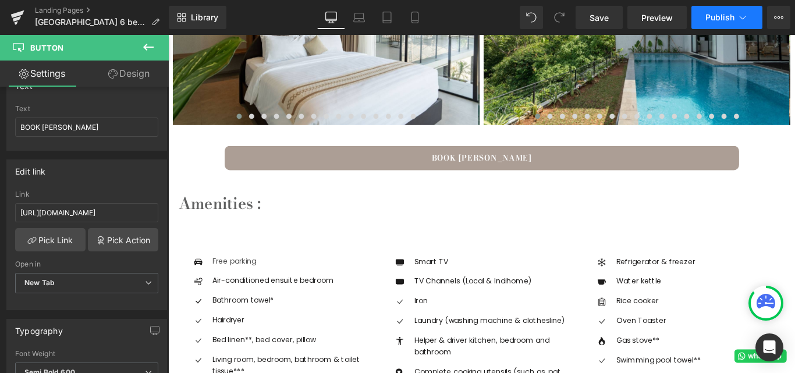
click at [715, 14] on span "Publish" at bounding box center [719, 17] width 29 height 9
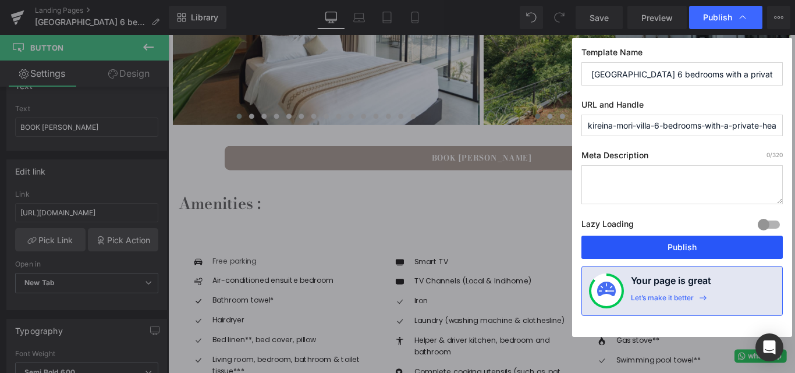
drag, startPoint x: 664, startPoint y: 242, endPoint x: 546, endPoint y: 124, distance: 167.0
click at [664, 242] on button "Publish" at bounding box center [681, 247] width 201 height 23
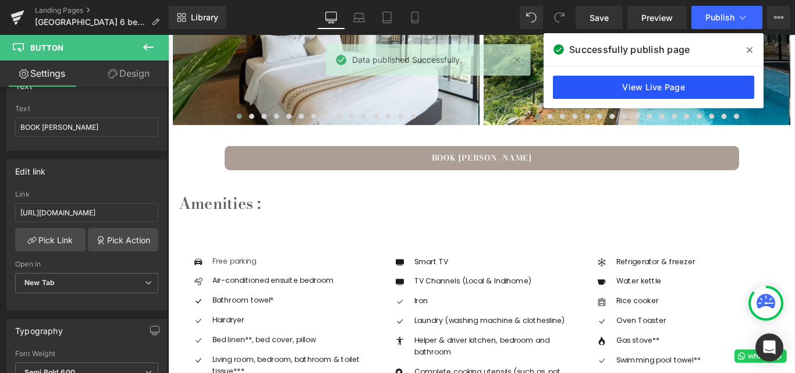
click at [635, 91] on link "View Live Page" at bounding box center [653, 87] width 201 height 23
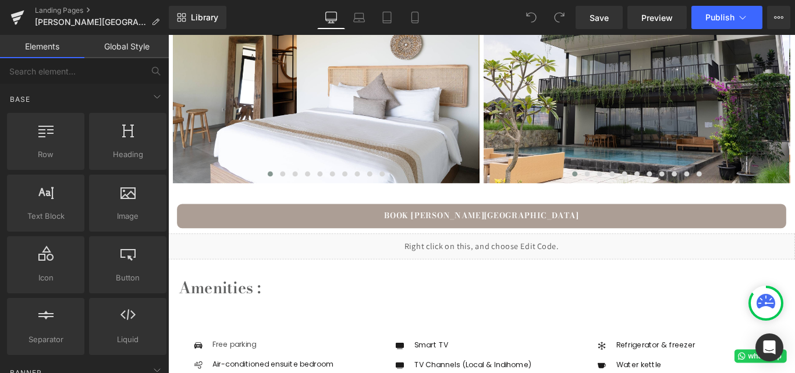
scroll to position [814, 0]
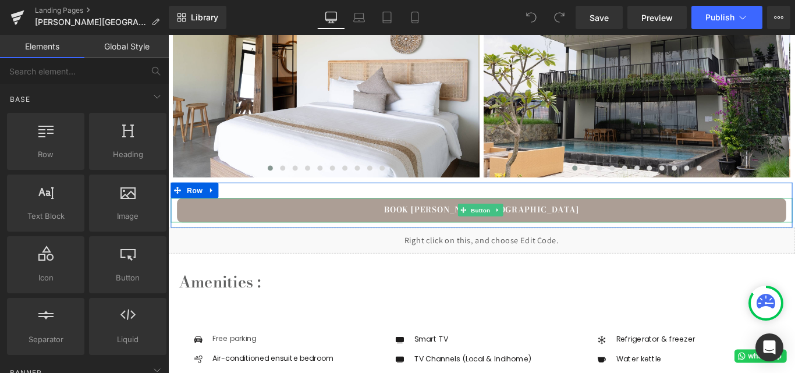
click at [423, 229] on link "BOOK GREENHILL MOUNTAIN VIEW VILLA" at bounding box center [520, 231] width 684 height 27
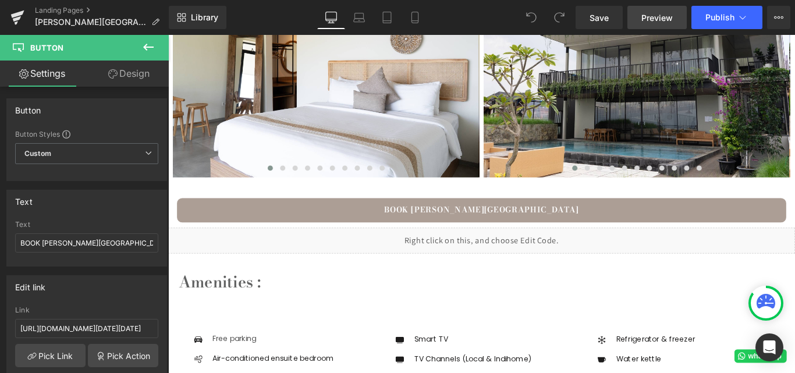
click at [650, 23] on span "Preview" at bounding box center [656, 18] width 31 height 12
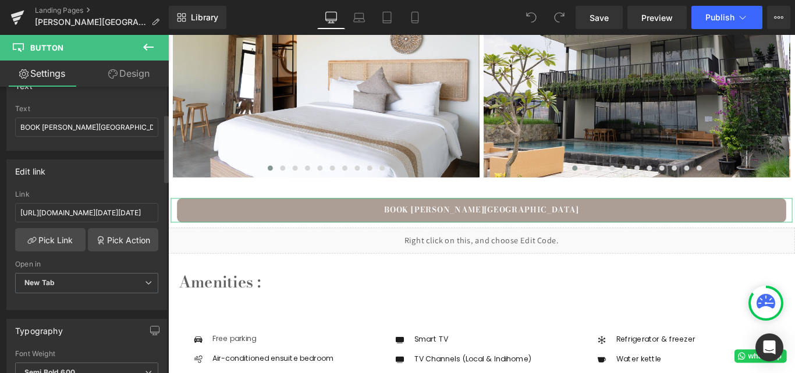
scroll to position [58, 0]
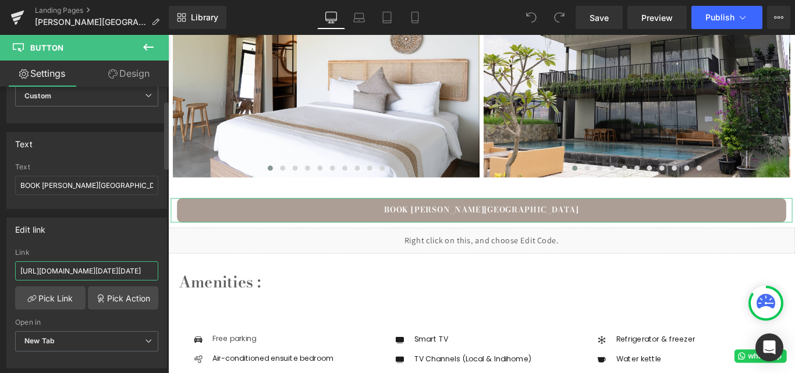
click at [99, 271] on input "https://www.bookandlink.com/booking/booking-page.php?id=3313&checkin=30-03-2023…" at bounding box center [86, 270] width 143 height 19
click at [49, 269] on input "text" at bounding box center [86, 270] width 143 height 19
paste input "https://bookingku.bookandlink.com/booking-page.php?id=green-hill-mountain-city-…"
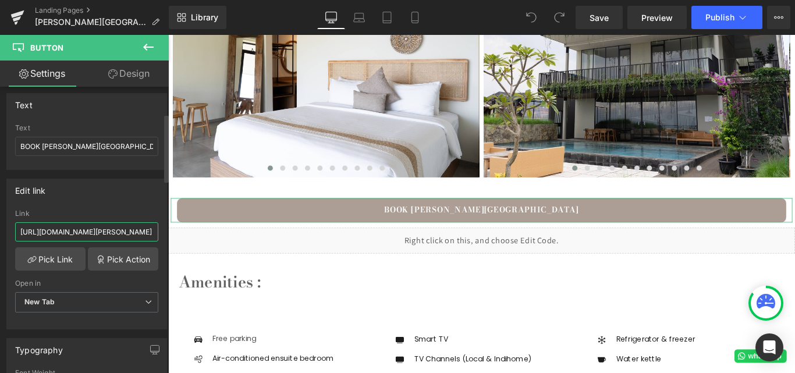
scroll to position [116, 0]
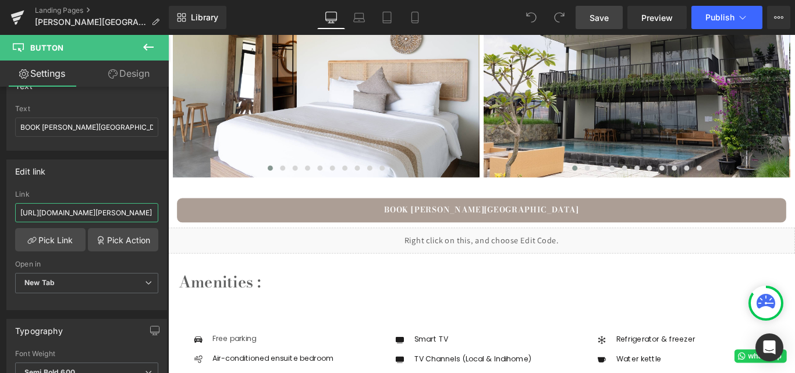
type input "https://bookingku.bookandlink.com/booking-page.php?id=green-hill-mountain-city-…"
click at [606, 22] on span "Save" at bounding box center [598, 18] width 19 height 12
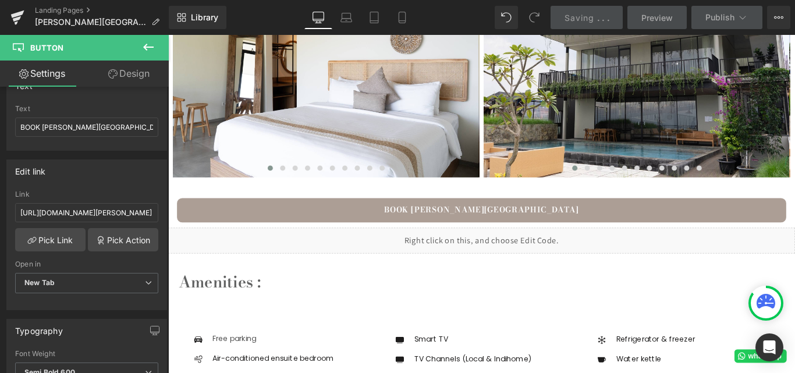
scroll to position [0, 0]
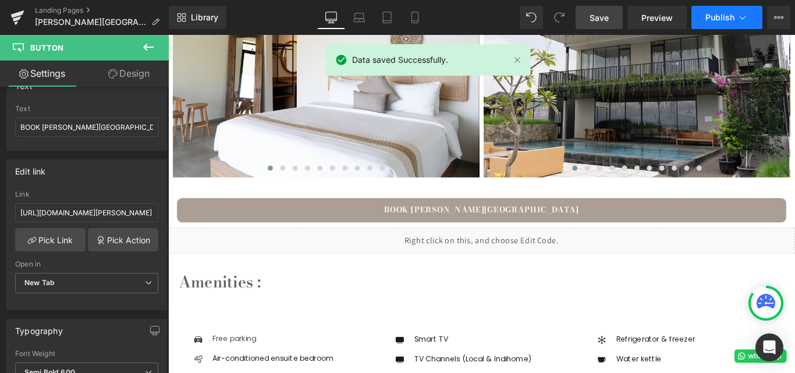
click at [728, 16] on span "Publish" at bounding box center [719, 17] width 29 height 9
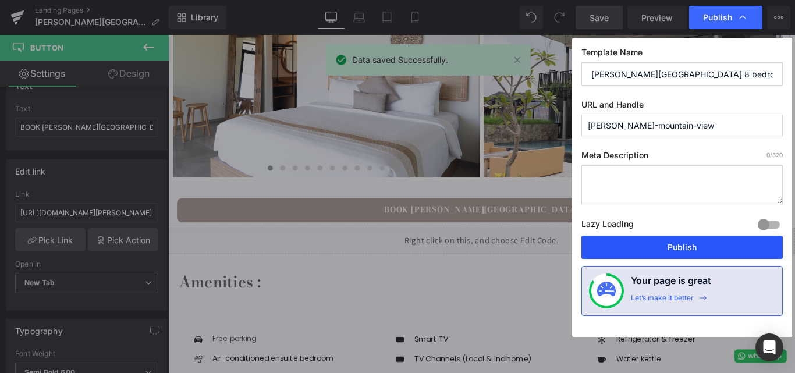
click at [675, 247] on button "Publish" at bounding box center [681, 247] width 201 height 23
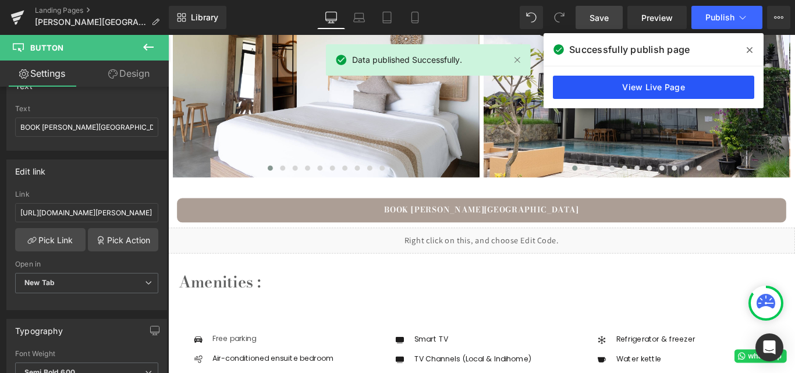
click at [631, 81] on link "View Live Page" at bounding box center [653, 87] width 201 height 23
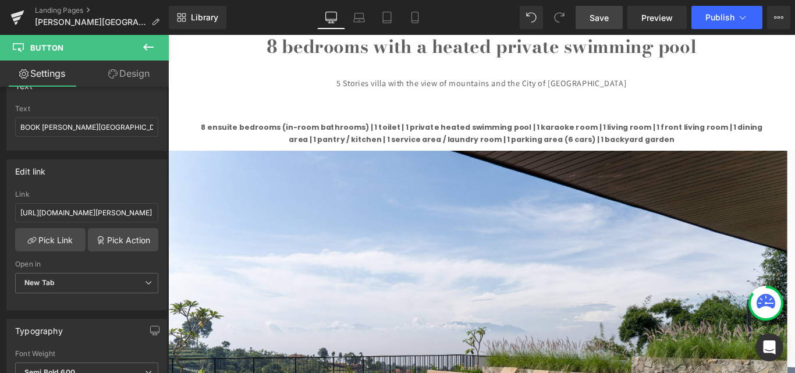
scroll to position [175, 0]
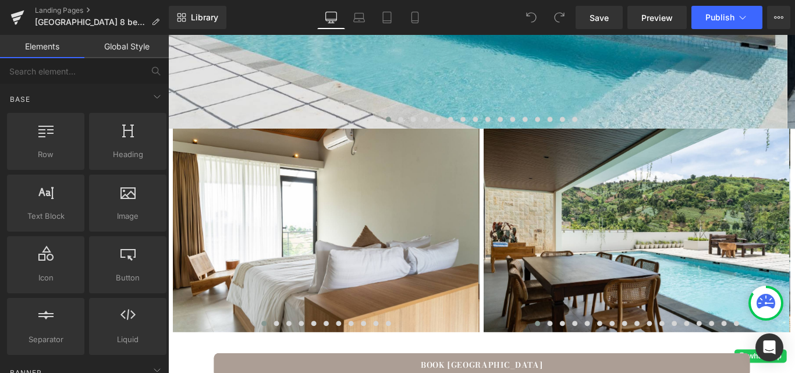
scroll to position [931, 0]
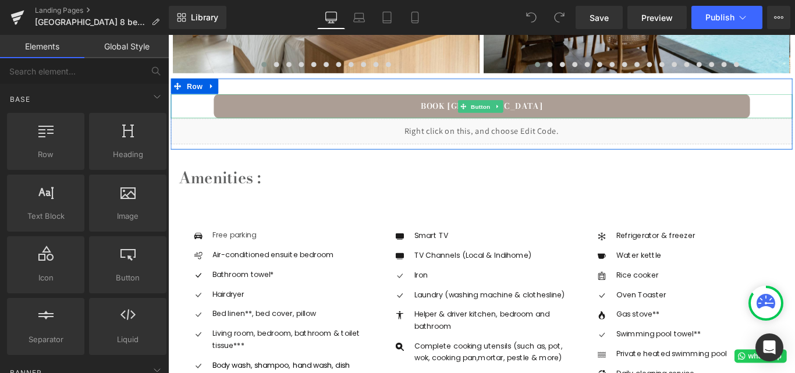
click at [415, 119] on link "BOOK JADENHILL MOUNTAIN VIEW VILLA" at bounding box center [520, 114] width 602 height 27
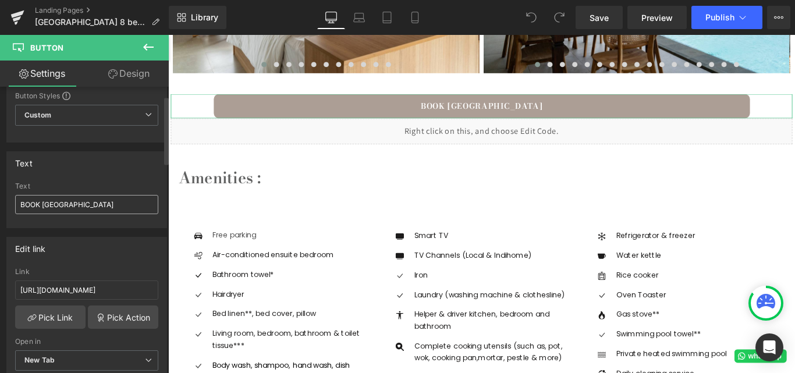
scroll to position [58, 0]
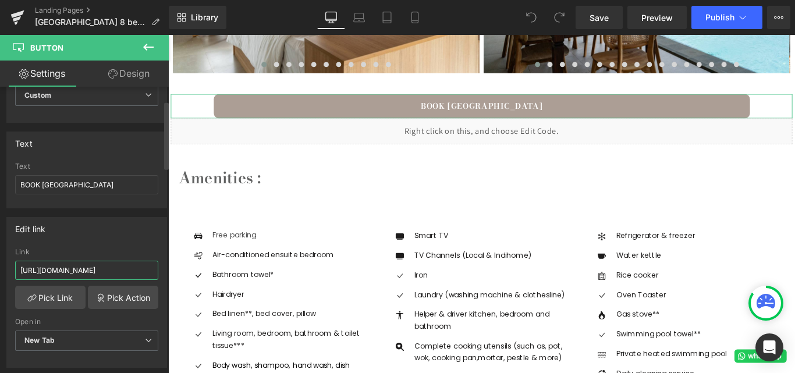
click at [79, 268] on input "https://bookandlink.com/booking/jaden-hill-mountain-view-villa-with-a-heated-pr…" at bounding box center [86, 270] width 143 height 19
click at [76, 268] on input "text" at bounding box center [86, 270] width 143 height 19
paste input "https://bookingku.bookandlink.com/booking-page.php?id=jaden-hill-mountain-city-…"
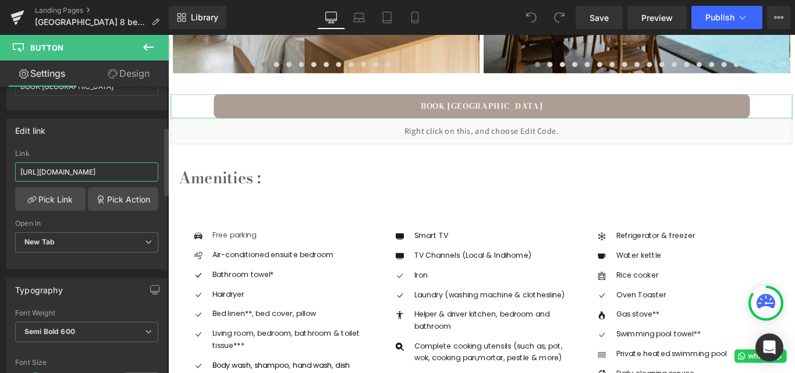
scroll to position [175, 0]
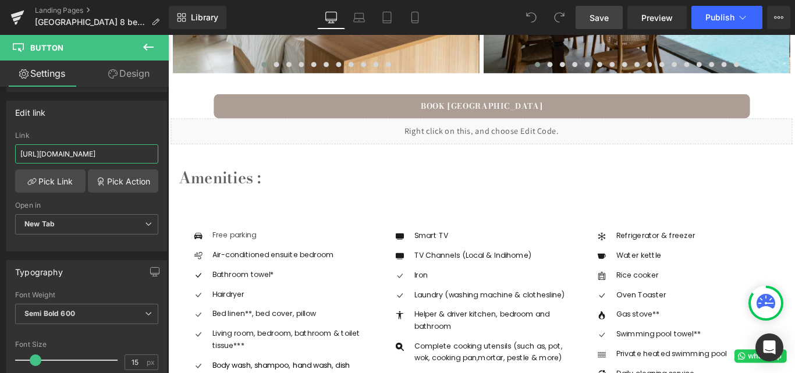
type input "https://bookingku.bookandlink.com/booking-page.php?id=jaden-hill-mountain-city-…"
click at [606, 19] on span "Save" at bounding box center [598, 18] width 19 height 12
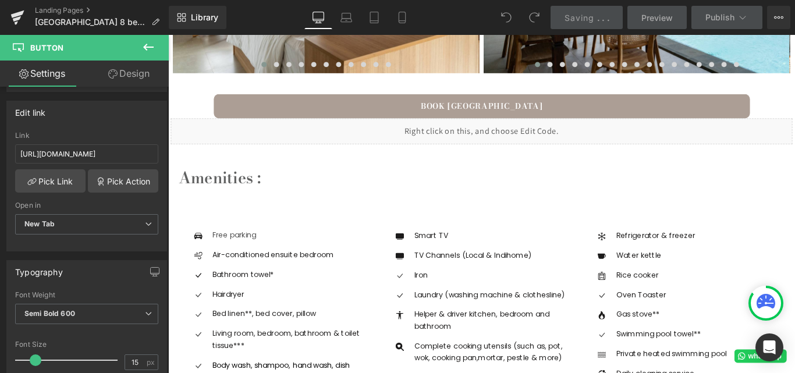
scroll to position [0, 0]
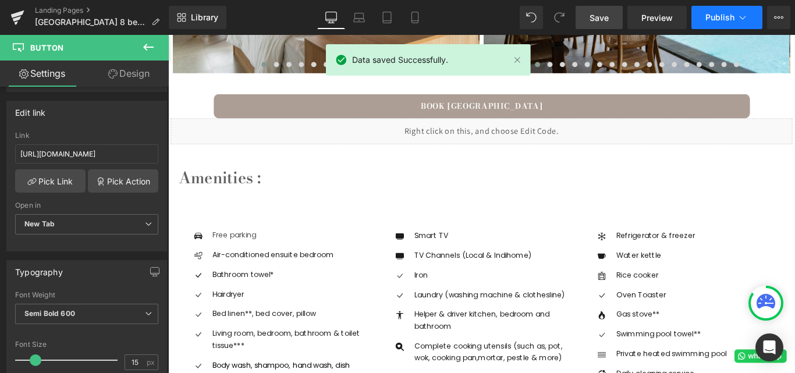
click at [720, 13] on span "Publish" at bounding box center [719, 17] width 29 height 9
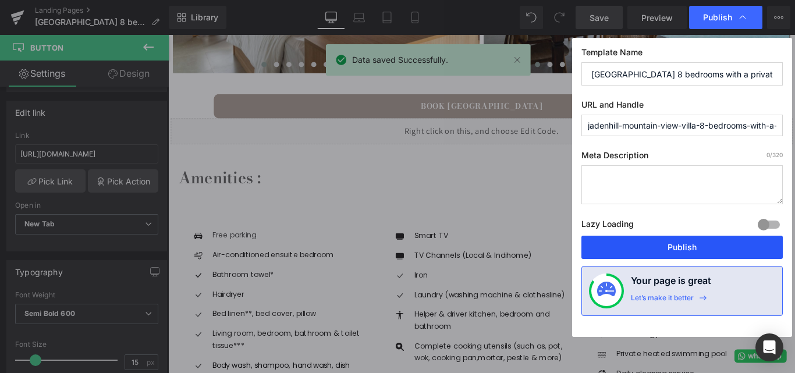
click at [664, 245] on button "Publish" at bounding box center [681, 247] width 201 height 23
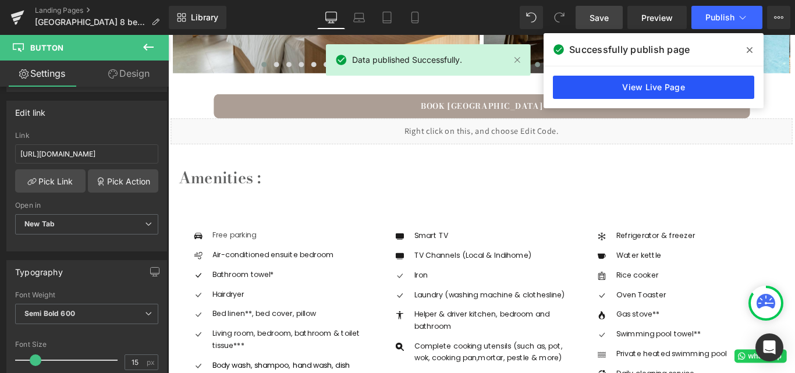
click at [670, 85] on link "View Live Page" at bounding box center [653, 87] width 201 height 23
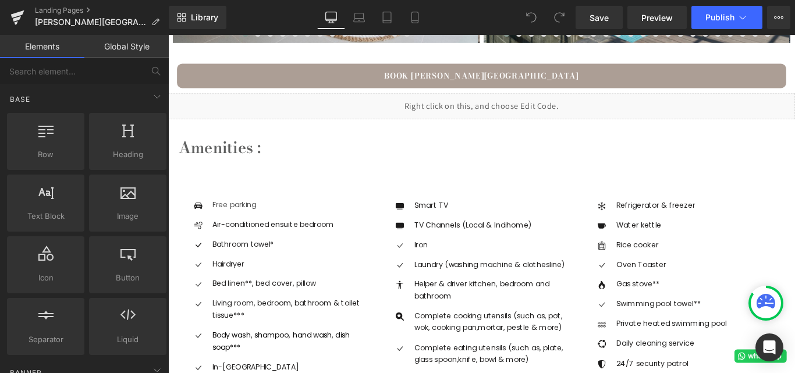
scroll to position [989, 0]
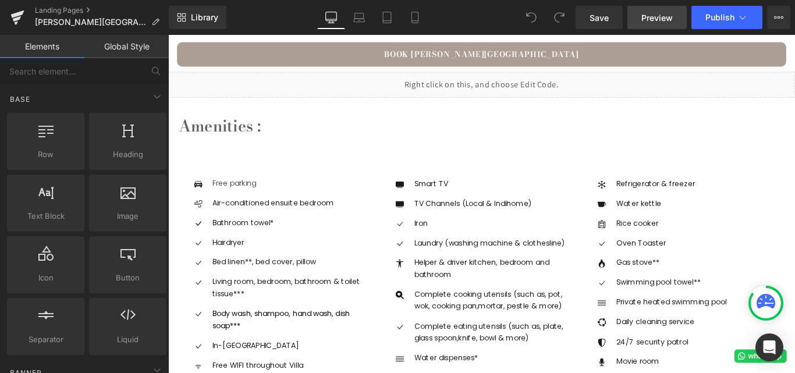
click at [662, 21] on span "Preview" at bounding box center [656, 18] width 31 height 12
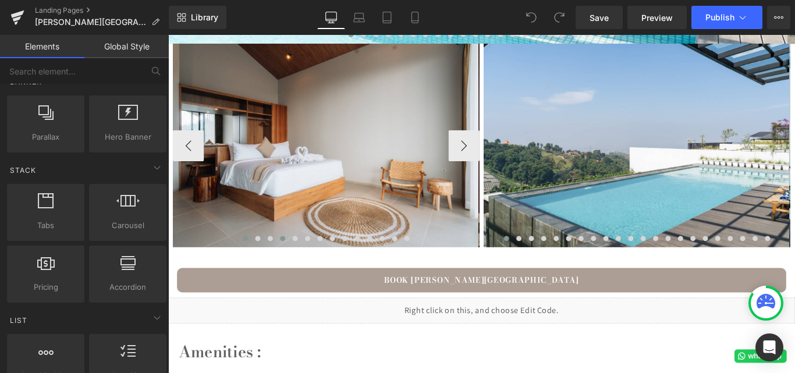
scroll to position [814, 0]
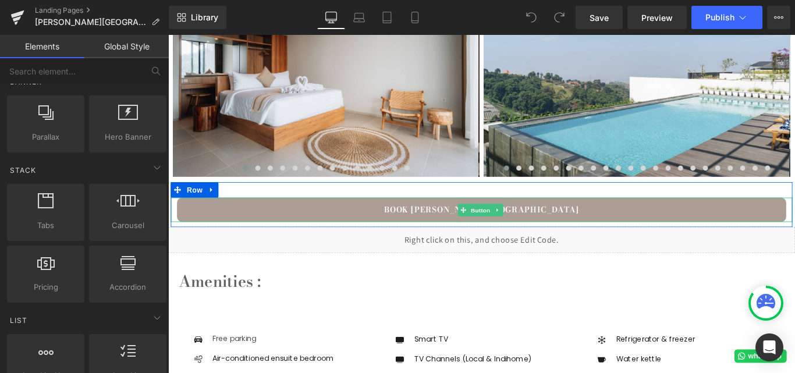
click at [322, 235] on link "BOOK [PERSON_NAME][GEOGRAPHIC_DATA]" at bounding box center [520, 231] width 684 height 27
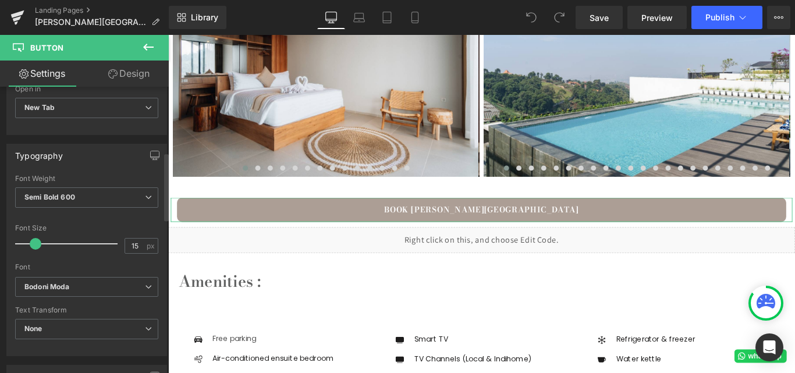
scroll to position [175, 0]
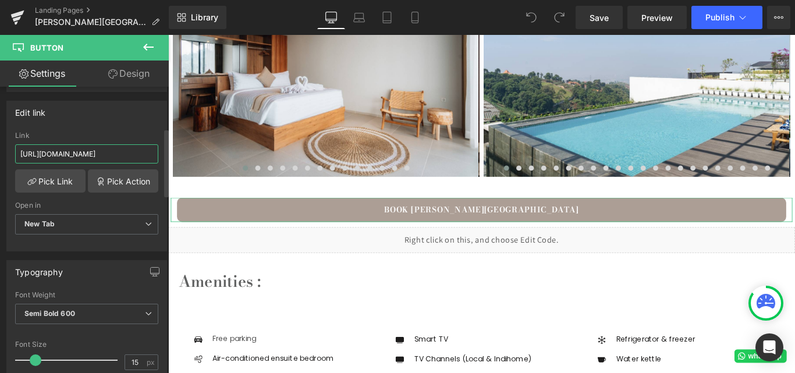
click at [74, 158] on input "[URL][DOMAIN_NAME]" at bounding box center [86, 153] width 143 height 19
type input "https://bookingku.bookandlink.com/booking-page.php?id=beverly-hill-mountain-cit…"
click at [608, 16] on span "Save" at bounding box center [598, 18] width 19 height 12
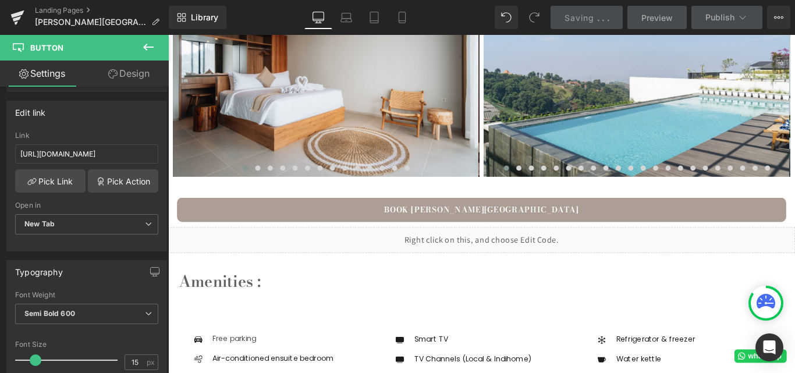
scroll to position [0, 0]
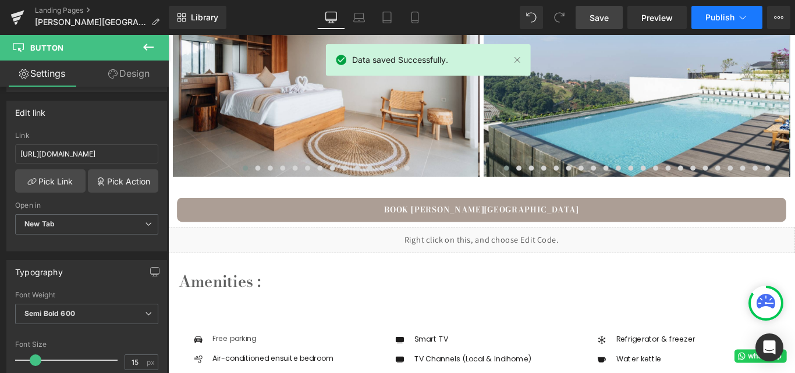
click at [717, 17] on span "Publish" at bounding box center [719, 17] width 29 height 9
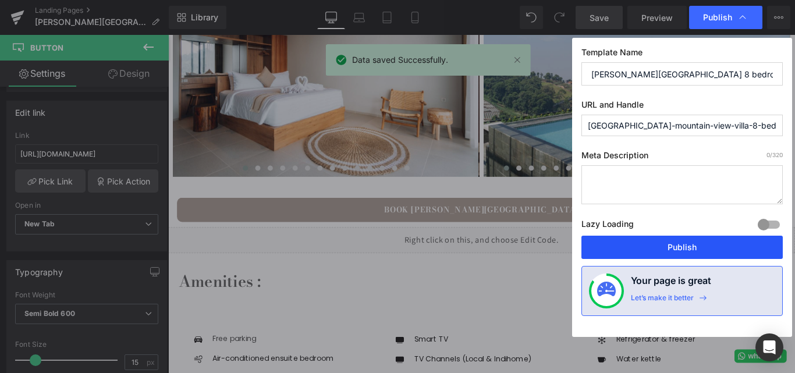
click at [659, 252] on button "Publish" at bounding box center [681, 247] width 201 height 23
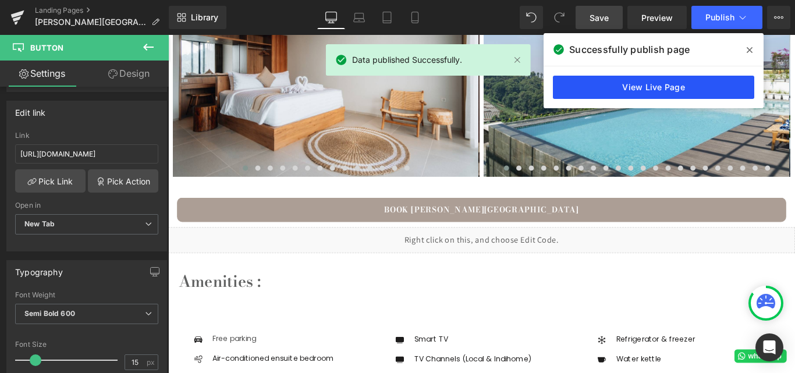
click at [672, 79] on link "View Live Page" at bounding box center [653, 87] width 201 height 23
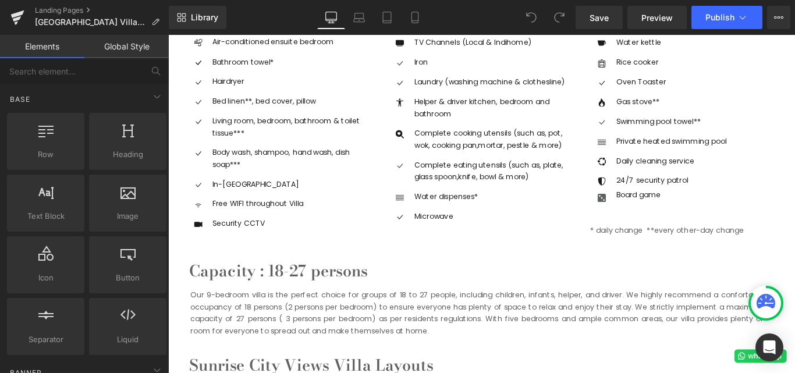
scroll to position [931, 0]
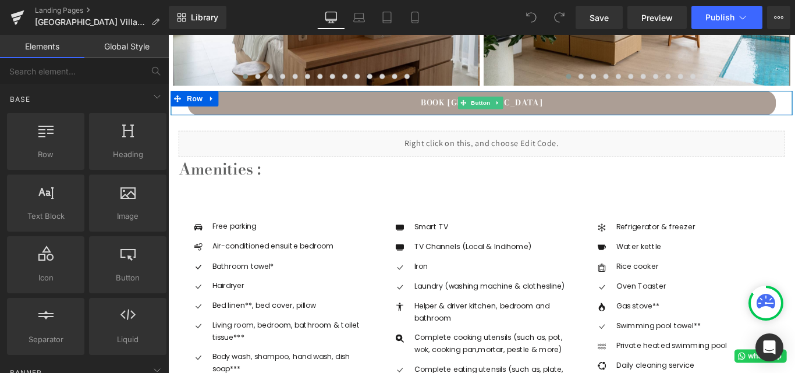
click at [469, 113] on link "BOOK SUNRISE CITY VIEW VILLA" at bounding box center [520, 111] width 660 height 27
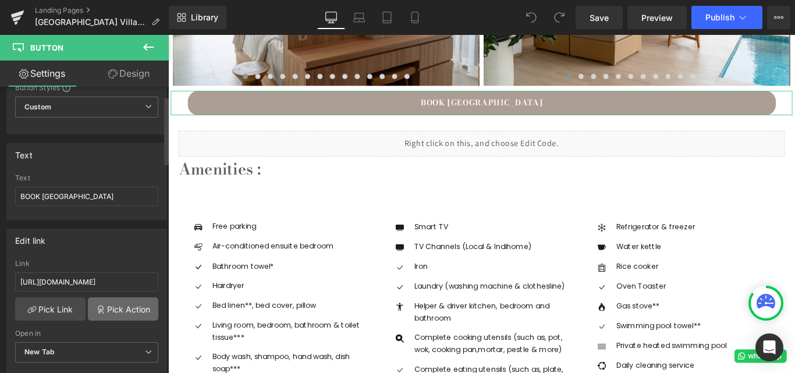
scroll to position [58, 0]
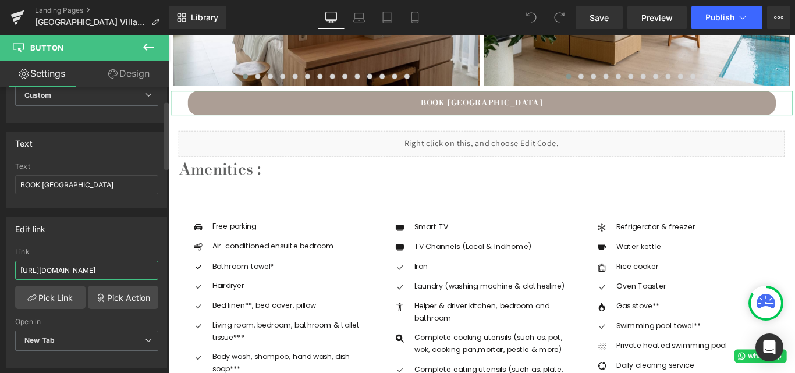
click at [104, 272] on input "https://bookandlink.com/booking/sunrise-city-view-villa-9-bedrooms-with-a-heate…" at bounding box center [86, 270] width 143 height 19
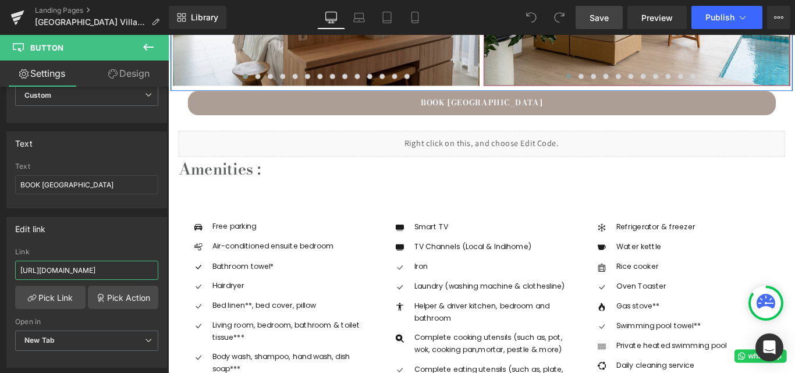
type input "https://bookingku.bookandlink.com/booking-page.php?id=sunrise-city-view-villa-9…"
click at [593, 24] on link "Save" at bounding box center [598, 17] width 47 height 23
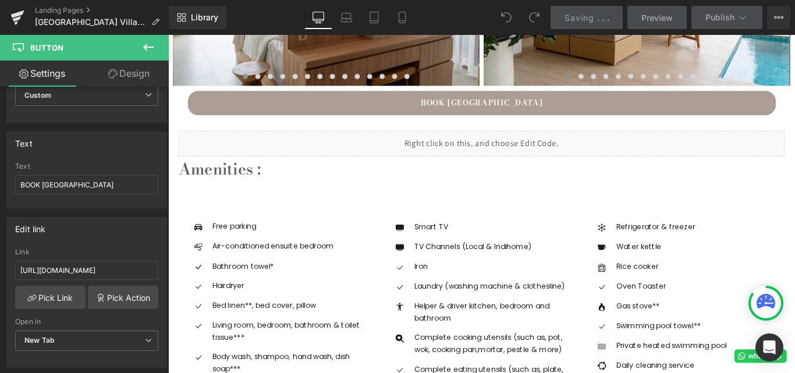
scroll to position [0, 0]
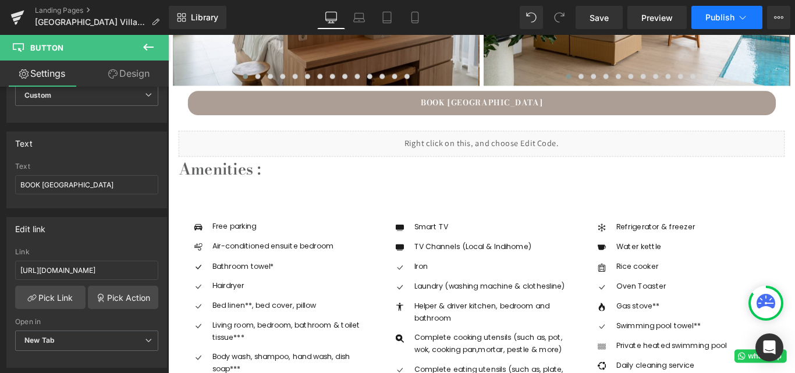
click at [719, 14] on span "Publish" at bounding box center [719, 17] width 29 height 9
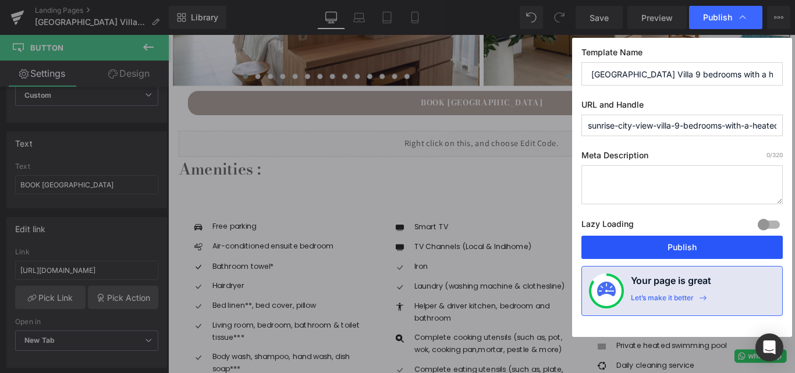
drag, startPoint x: 691, startPoint y: 254, endPoint x: 574, endPoint y: 239, distance: 117.8
click at [691, 254] on button "Publish" at bounding box center [681, 247] width 201 height 23
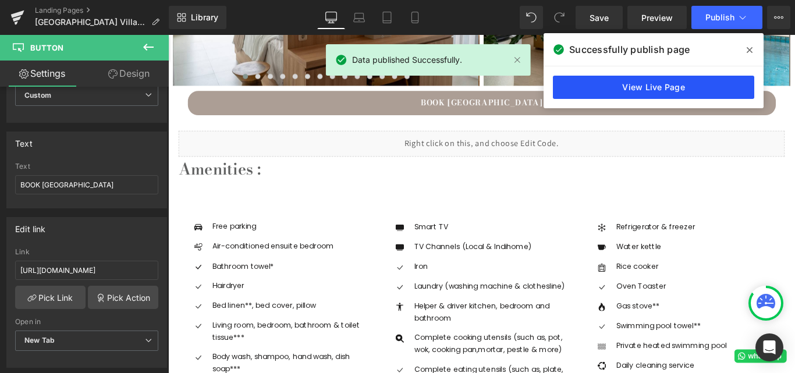
click at [697, 88] on link "View Live Page" at bounding box center [653, 87] width 201 height 23
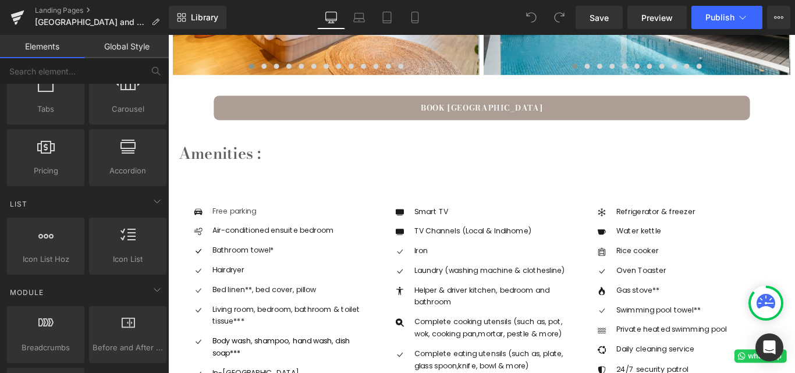
scroll to position [931, 0]
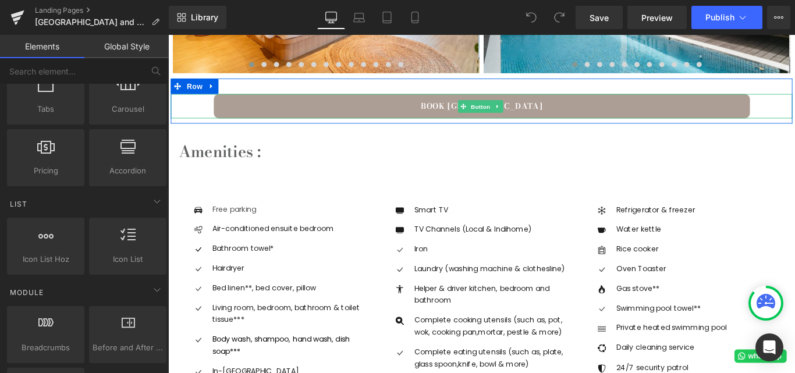
drag, startPoint x: 499, startPoint y: 111, endPoint x: 468, endPoint y: 113, distance: 30.9
click at [499, 112] on icon at bounding box center [499, 115] width 6 height 7
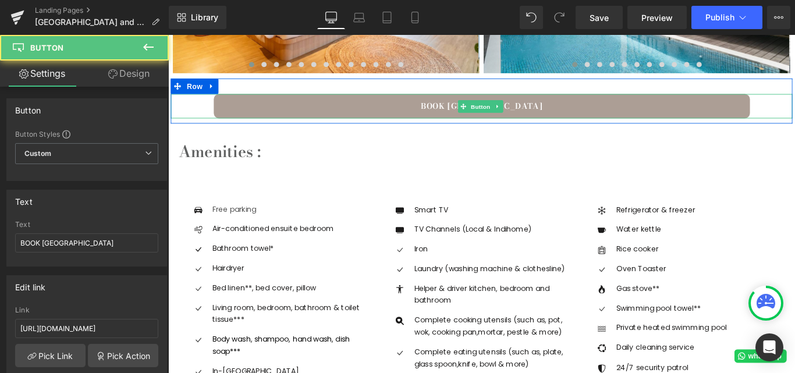
click at [461, 115] on link "BOOK [GEOGRAPHIC_DATA]" at bounding box center [520, 114] width 602 height 27
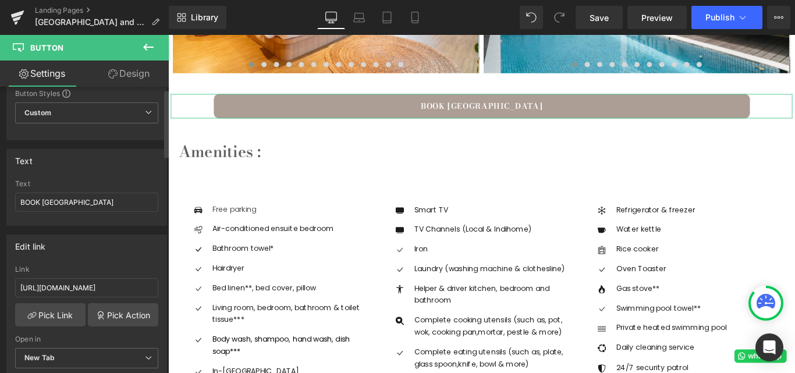
scroll to position [58, 0]
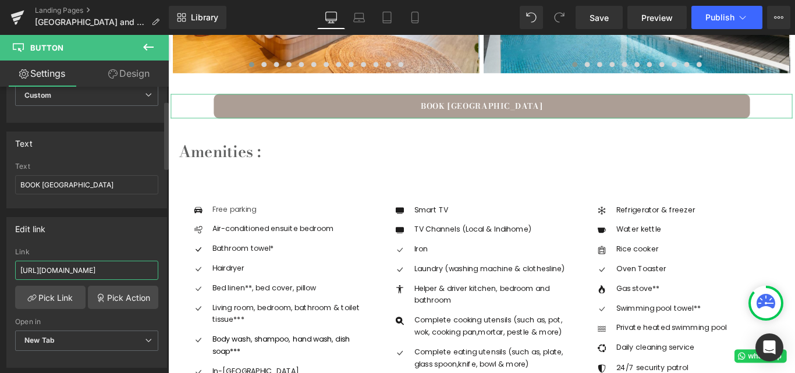
click at [73, 268] on input "[URL][DOMAIN_NAME]" at bounding box center [86, 270] width 143 height 19
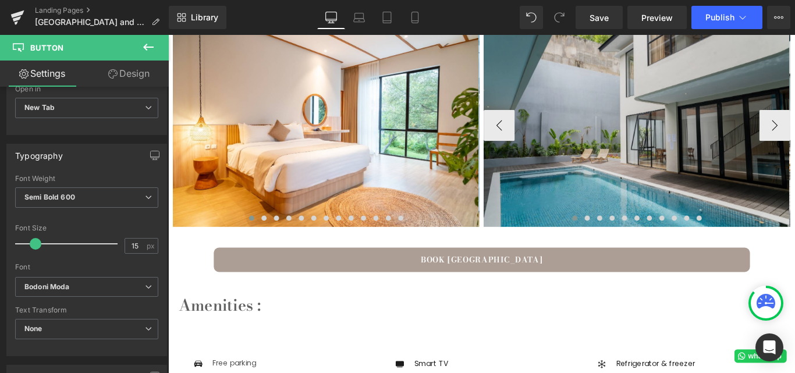
scroll to position [756, 0]
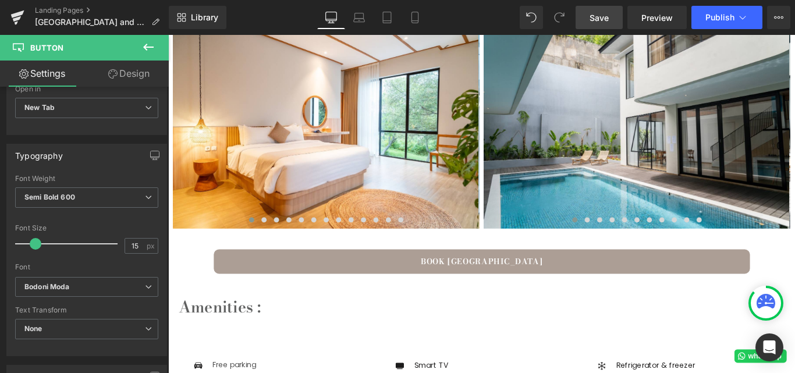
type input "[URL][DOMAIN_NAME]"
click at [607, 23] on span "Save" at bounding box center [598, 18] width 19 height 12
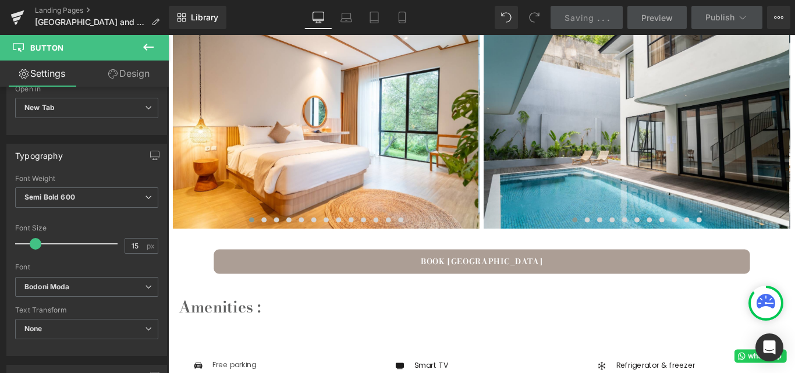
scroll to position [0, 0]
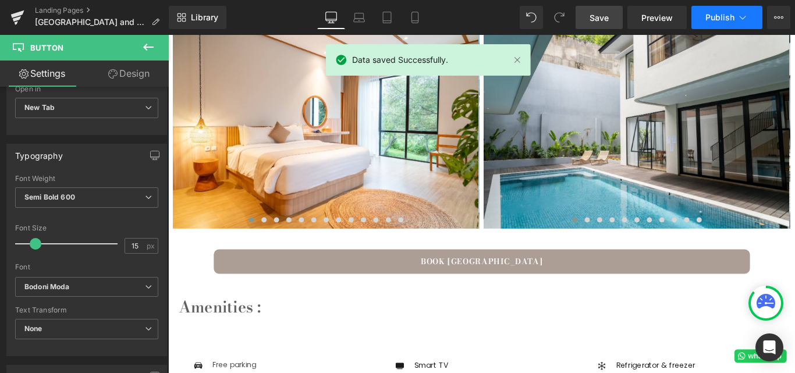
click at [713, 11] on button "Publish" at bounding box center [726, 17] width 71 height 23
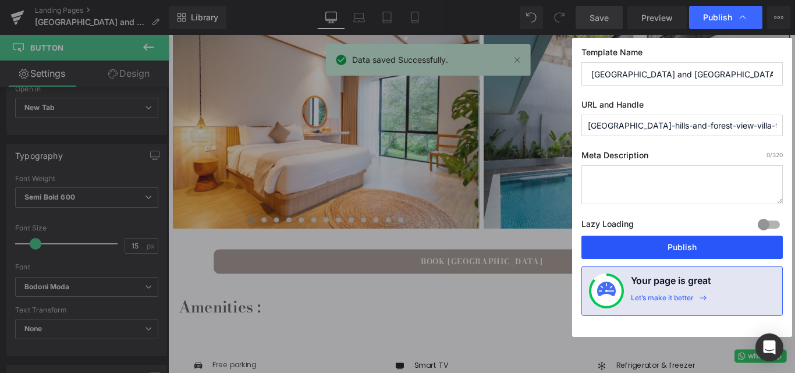
click at [649, 254] on button "Publish" at bounding box center [681, 247] width 201 height 23
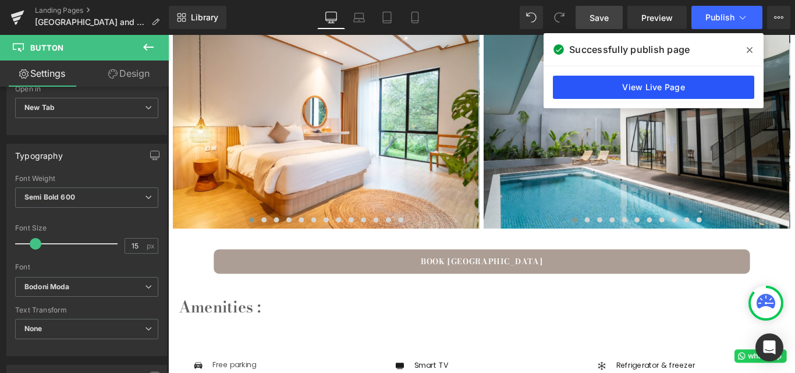
click at [666, 87] on link "View Live Page" at bounding box center [653, 87] width 201 height 23
